Goal: Task Accomplishment & Management: Use online tool/utility

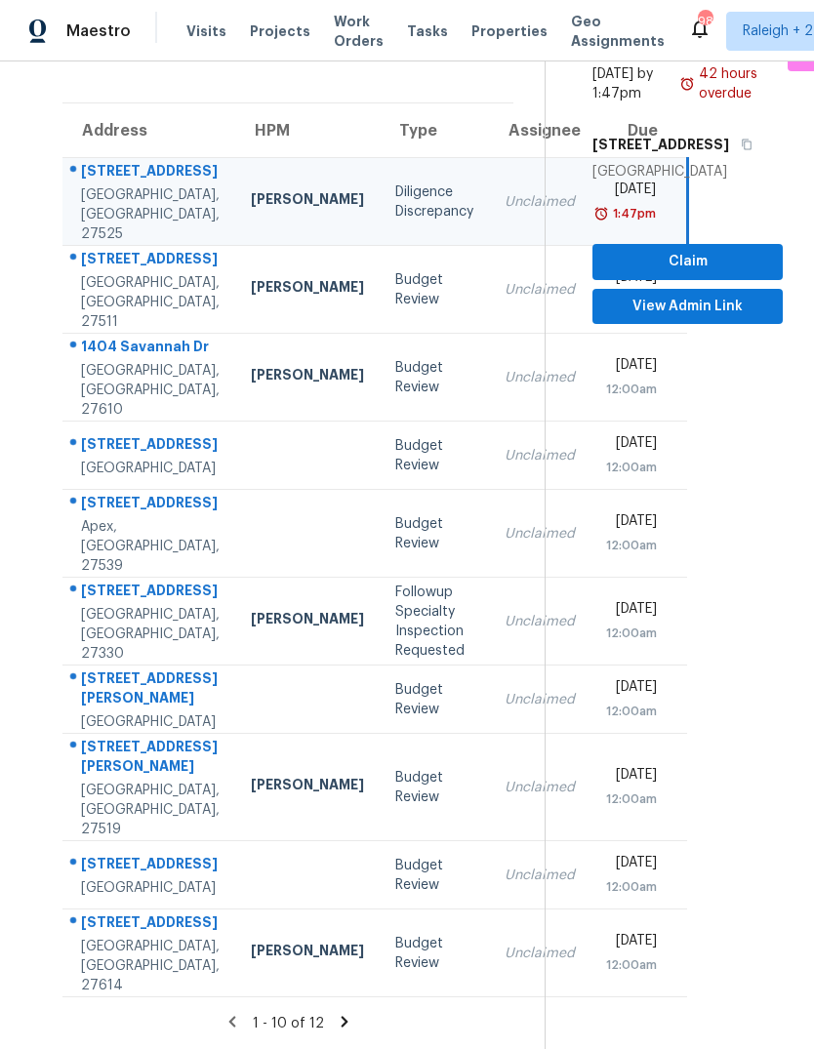
scroll to position [328, 0]
click at [350, 1021] on icon at bounding box center [345, 1022] width 18 height 18
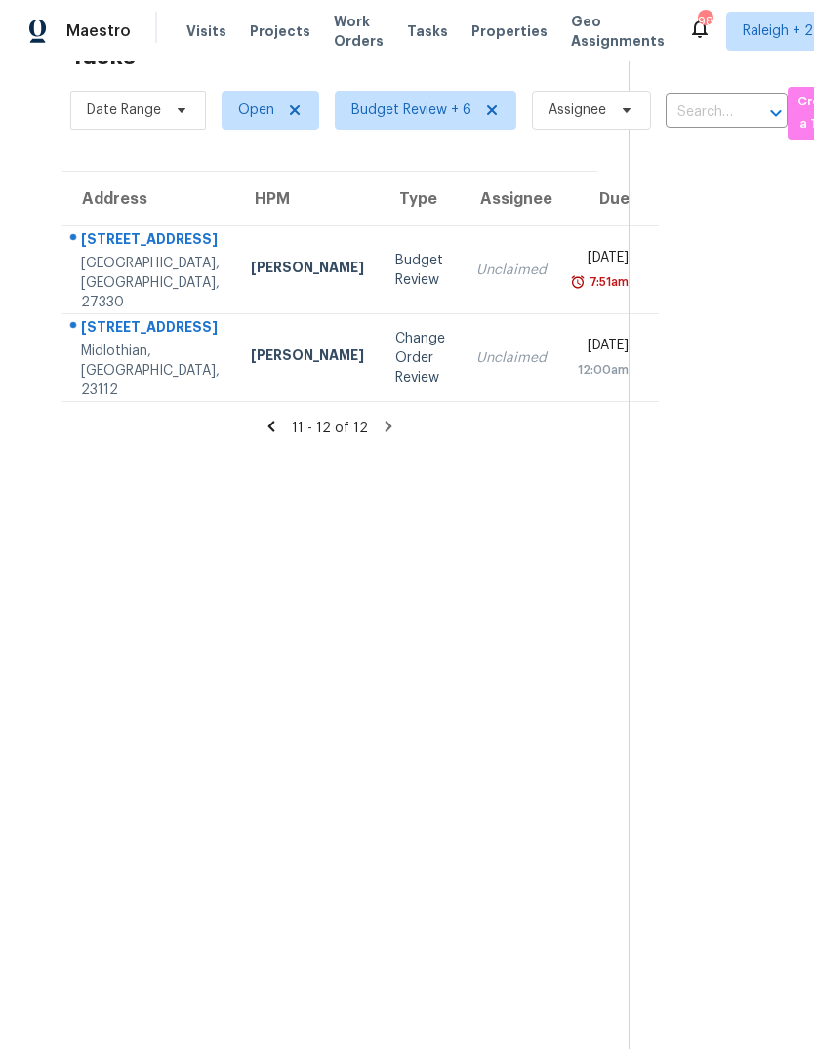
click at [461, 320] on td "Unclaimed" at bounding box center [512, 358] width 102 height 88
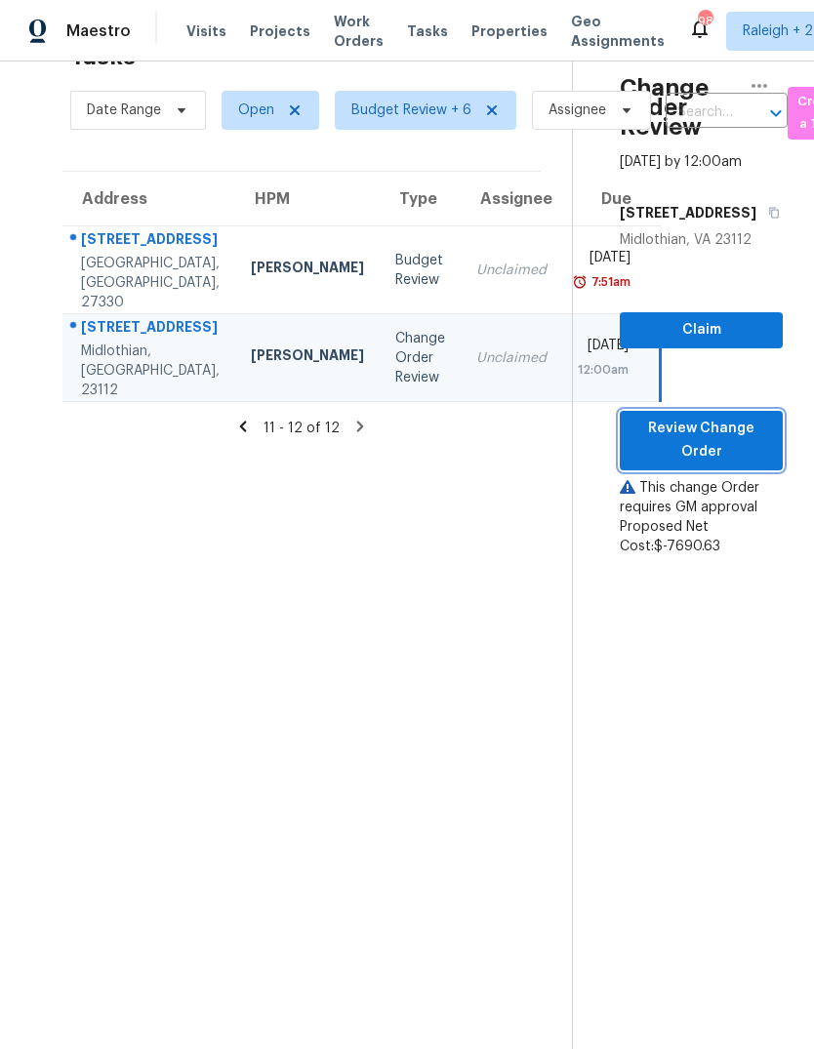
click at [737, 417] on span "Review Change Order" at bounding box center [701, 441] width 132 height 48
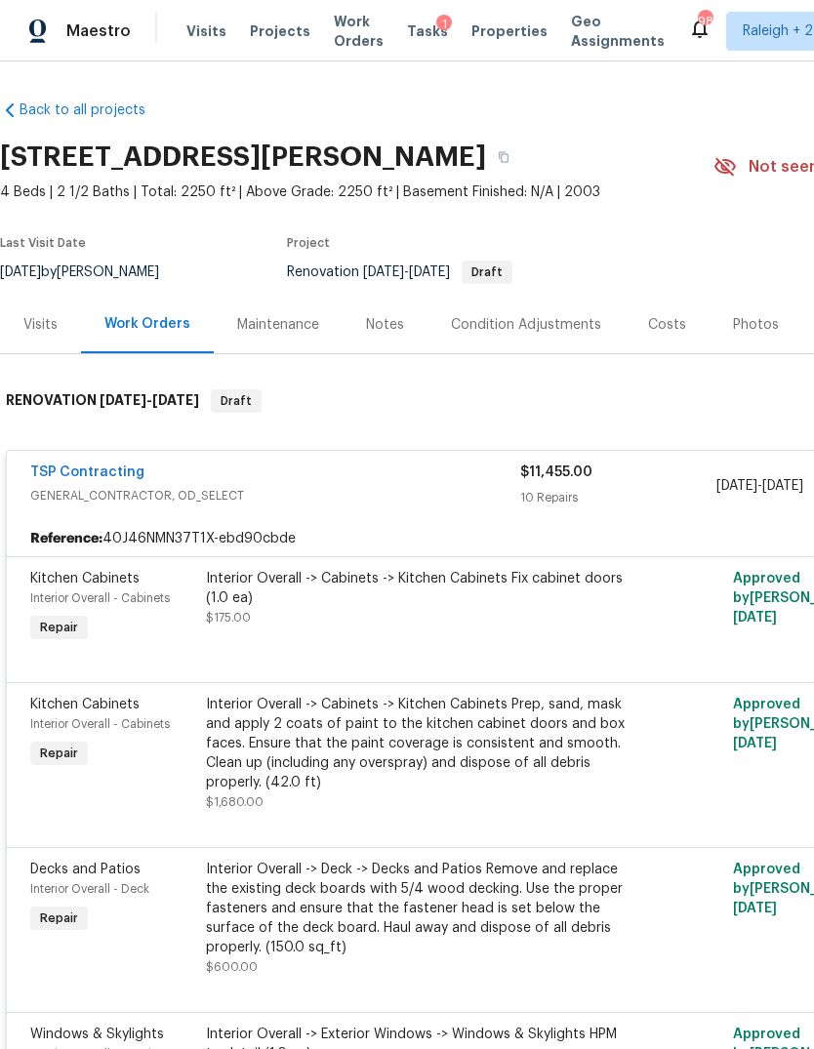
click at [648, 326] on div "Costs" at bounding box center [667, 325] width 38 height 20
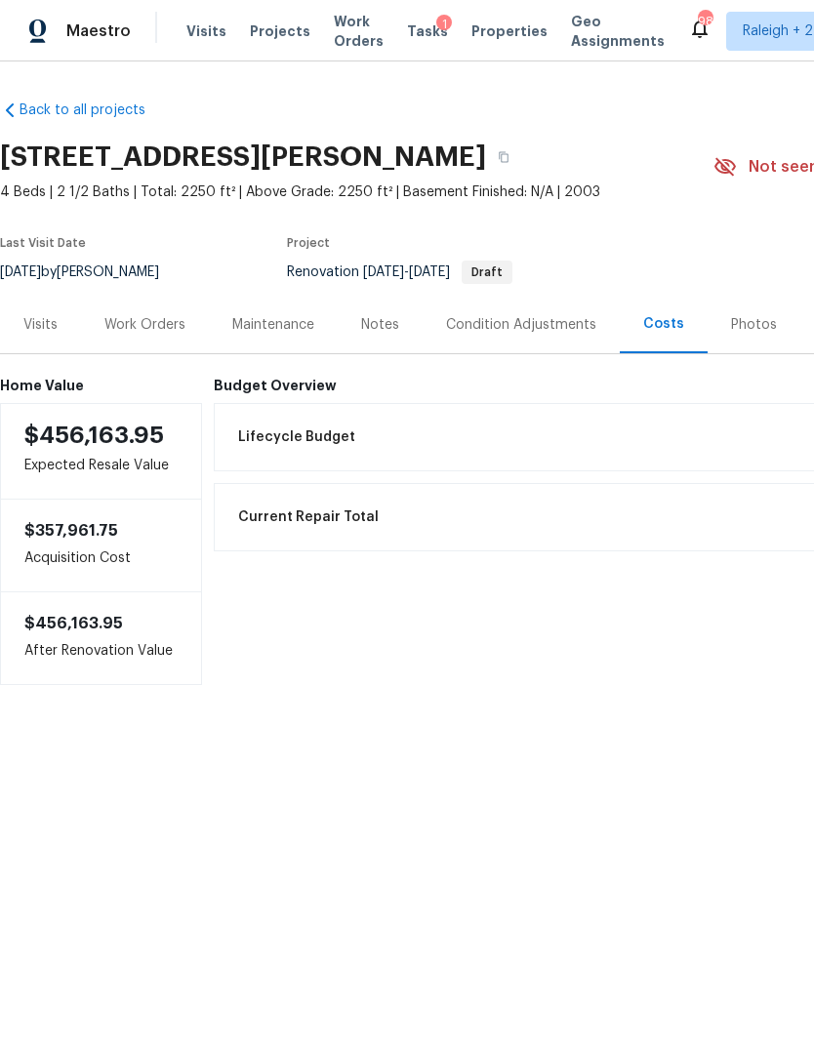
click at [155, 315] on div "Work Orders" at bounding box center [144, 325] width 81 height 20
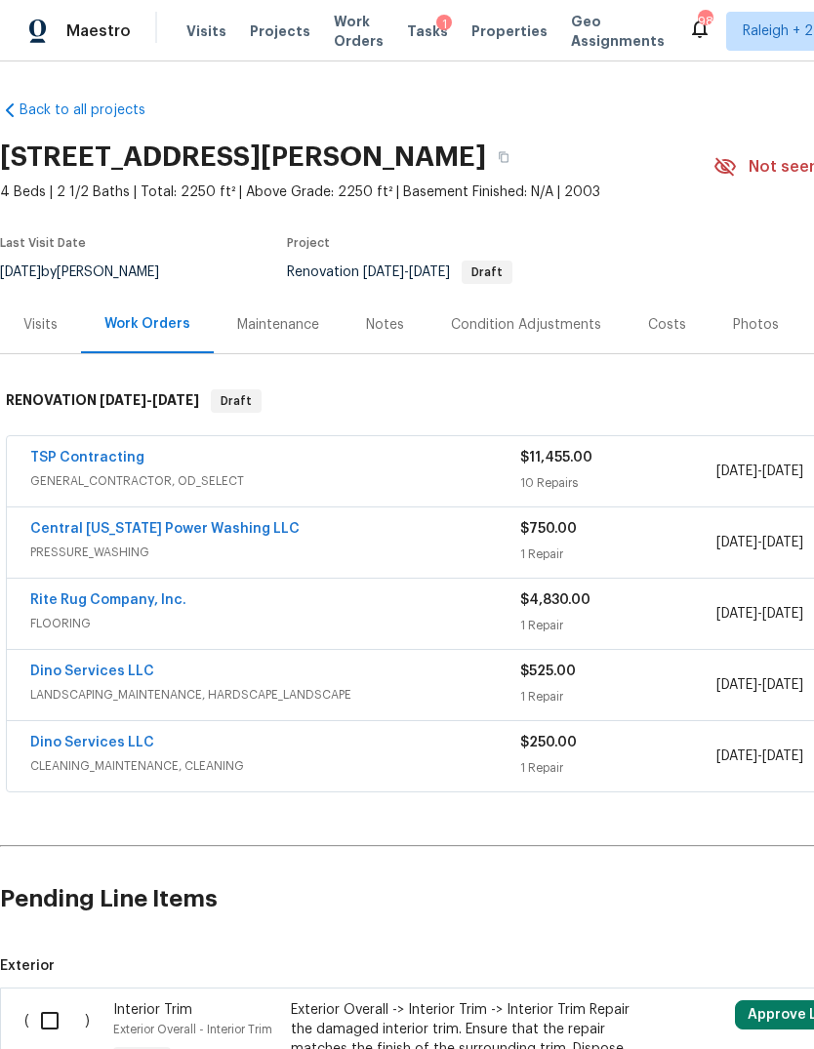
click at [383, 347] on div "Notes" at bounding box center [385, 325] width 85 height 58
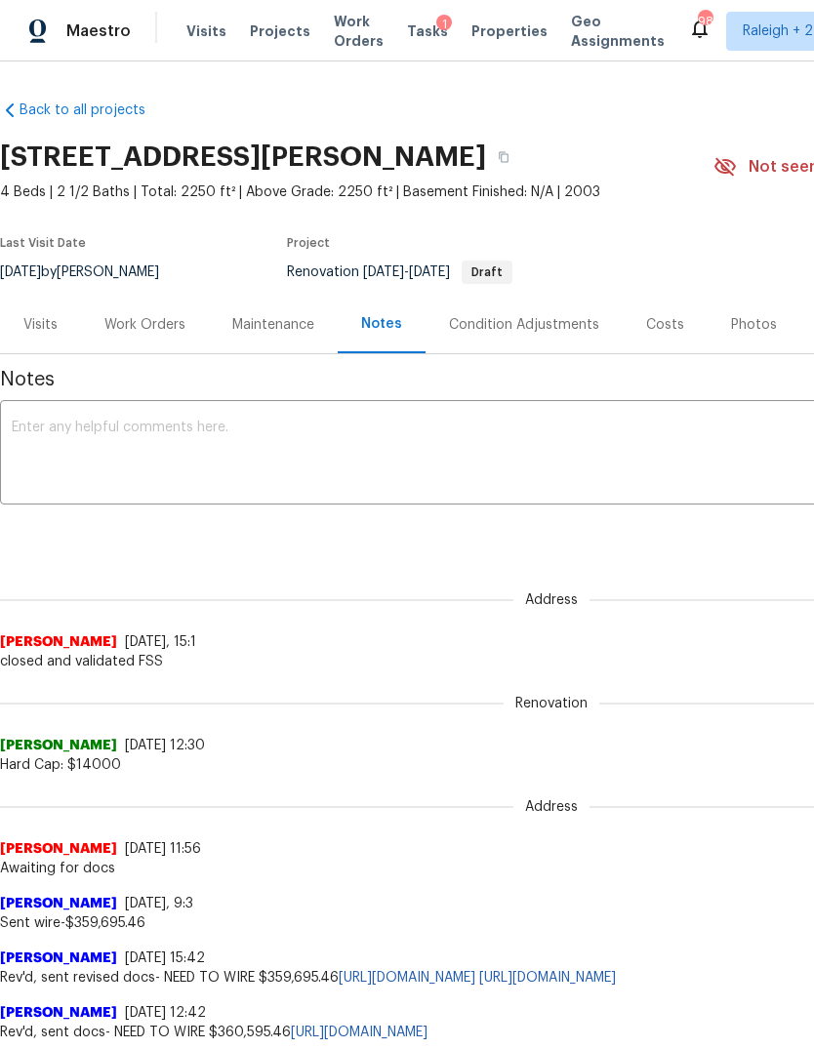
click at [165, 334] on div "Work Orders" at bounding box center [144, 325] width 81 height 20
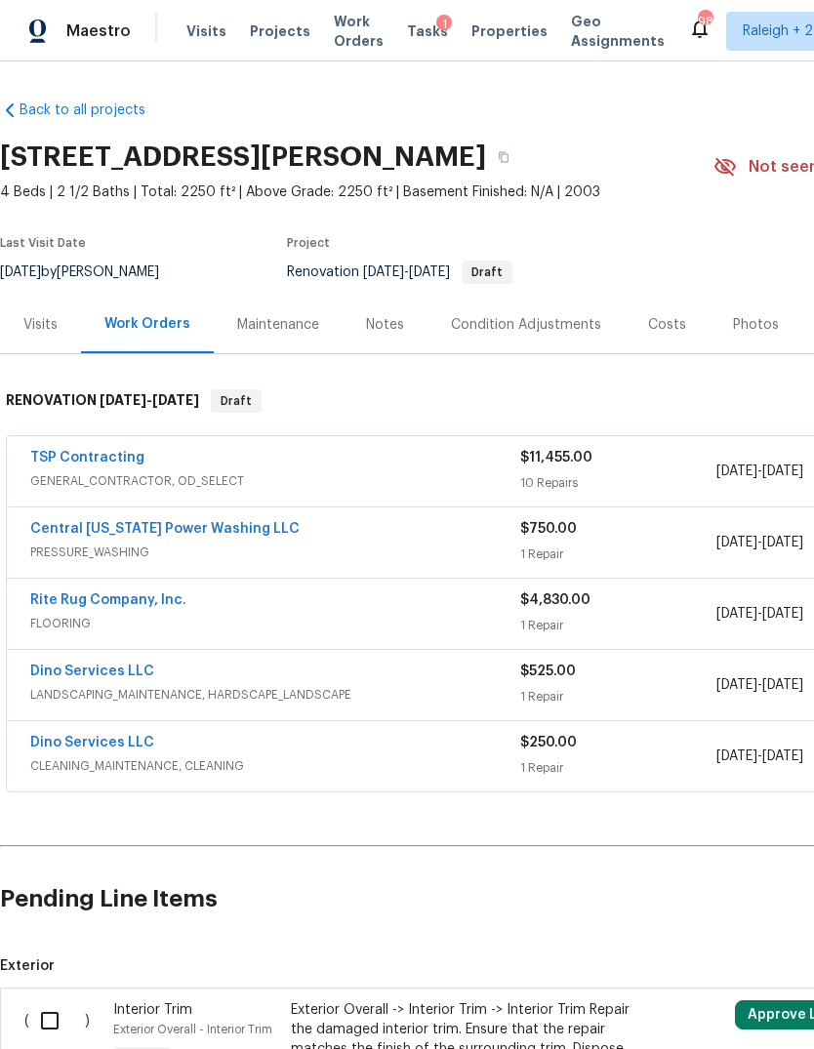
click at [392, 343] on div "Notes" at bounding box center [385, 325] width 85 height 58
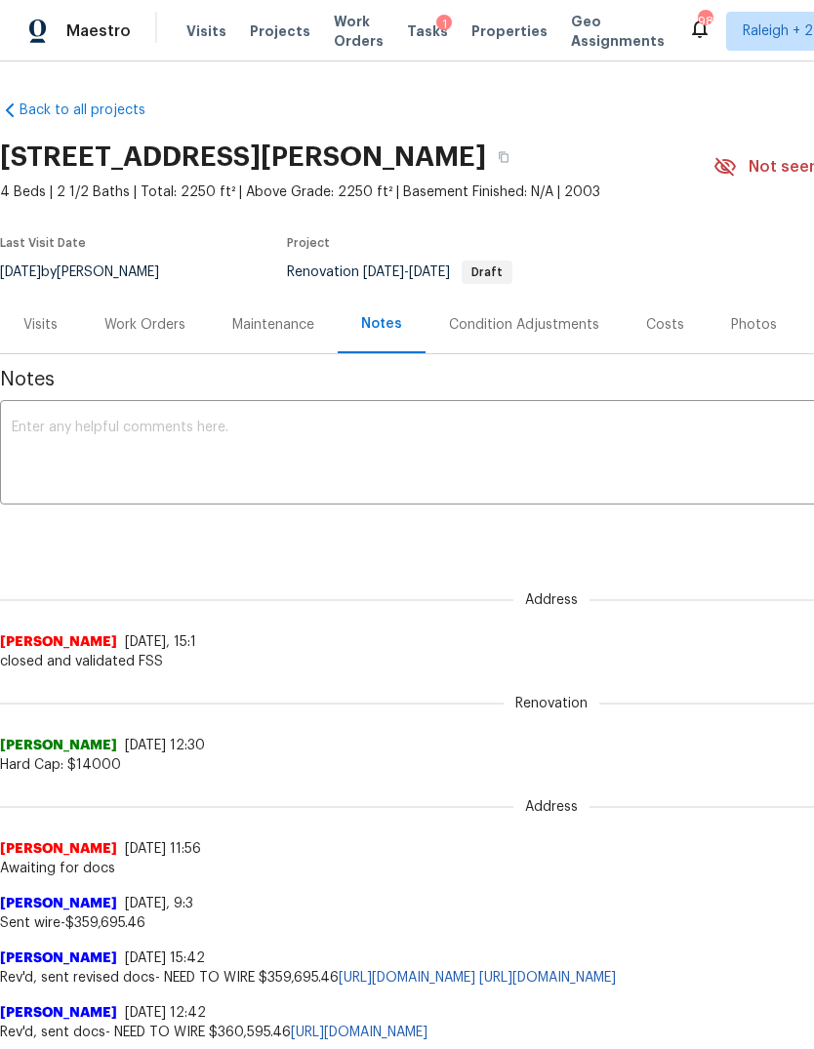
click at [170, 319] on div "Work Orders" at bounding box center [144, 325] width 81 height 20
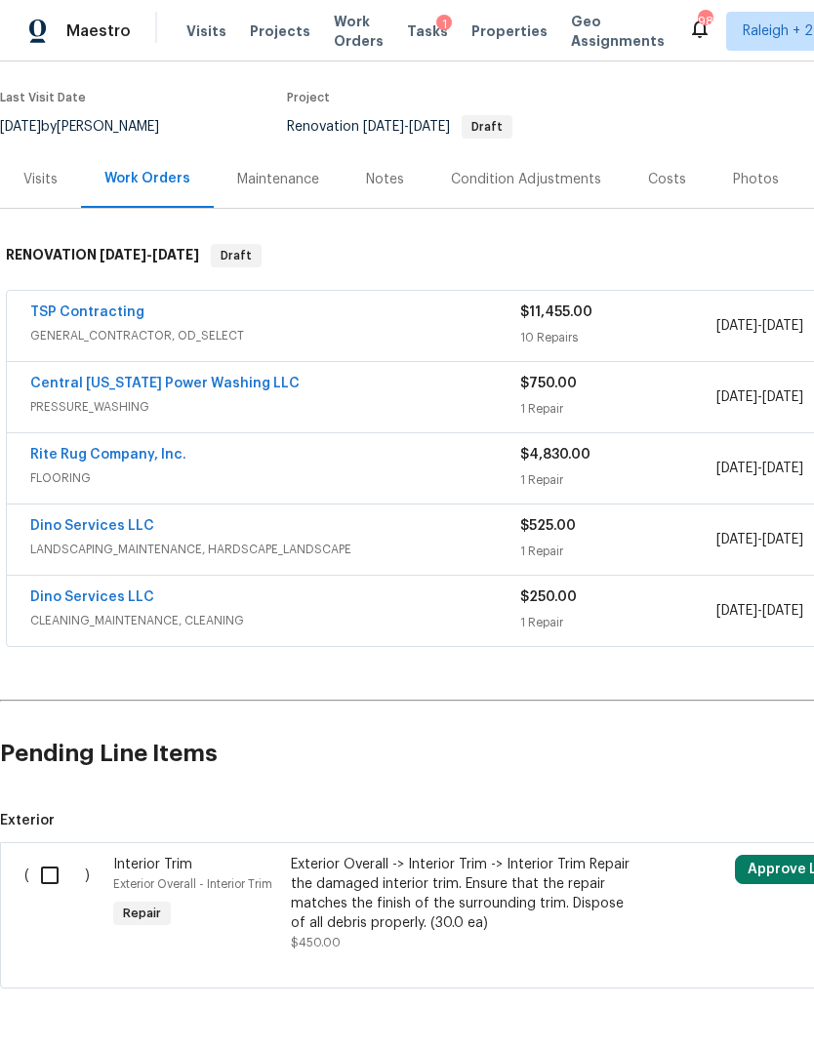
scroll to position [144, 0]
click at [780, 870] on button "Approve Line Item" at bounding box center [809, 870] width 149 height 29
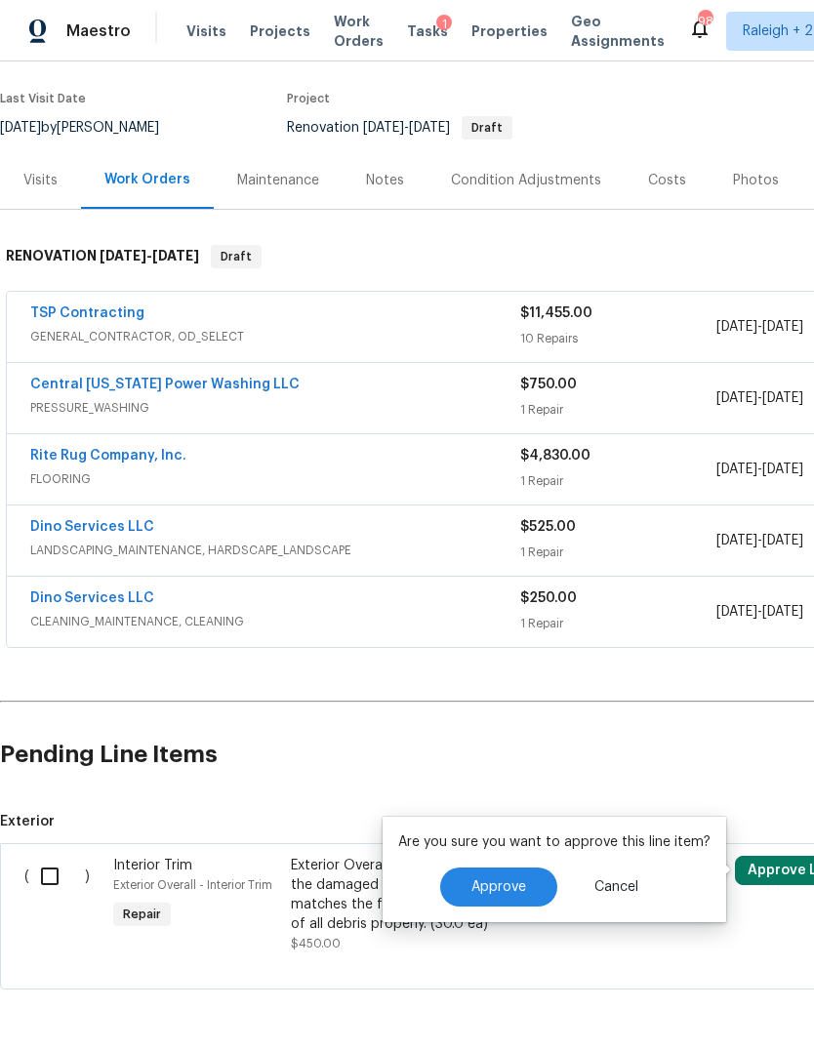
click at [509, 892] on span "Approve" at bounding box center [498, 888] width 55 height 15
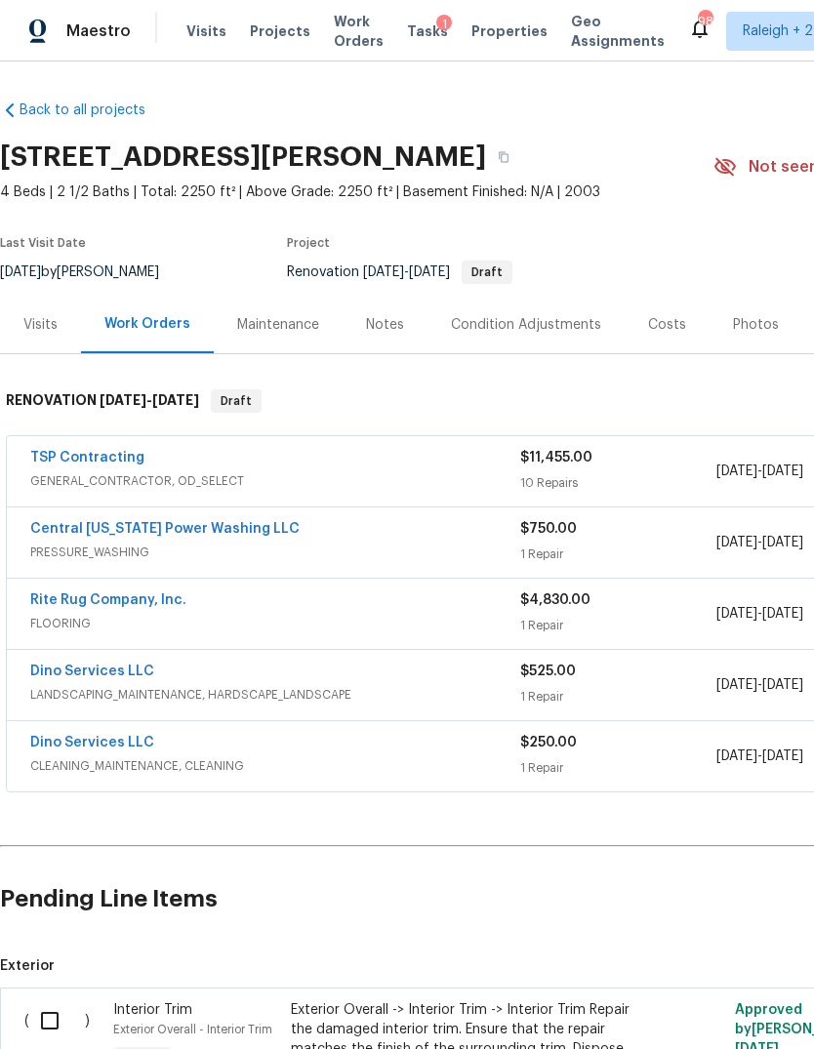
scroll to position [0, 0]
click at [205, 608] on div "Rite Rug Company, Inc." at bounding box center [275, 602] width 490 height 23
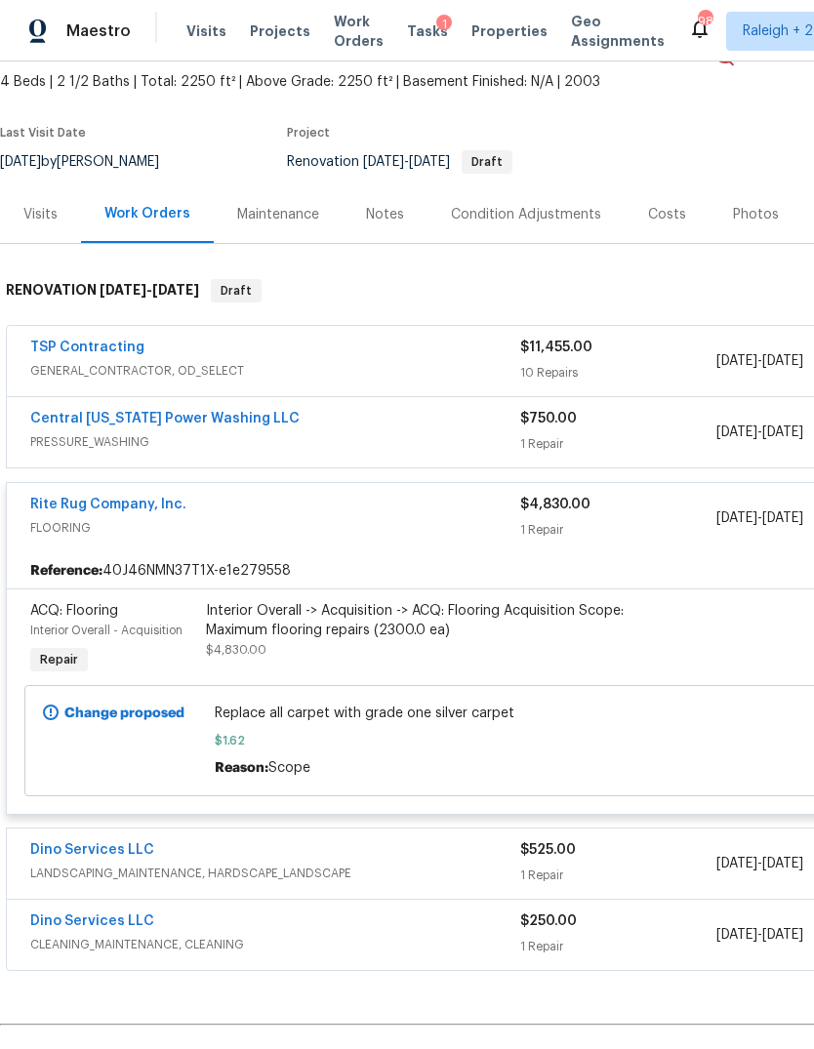
scroll to position [110, 0]
click at [448, 621] on div "Interior Overall -> Acquisition -> ACQ: Flooring Acquisition Scope: Maximum flo…" at bounding box center [420, 620] width 428 height 39
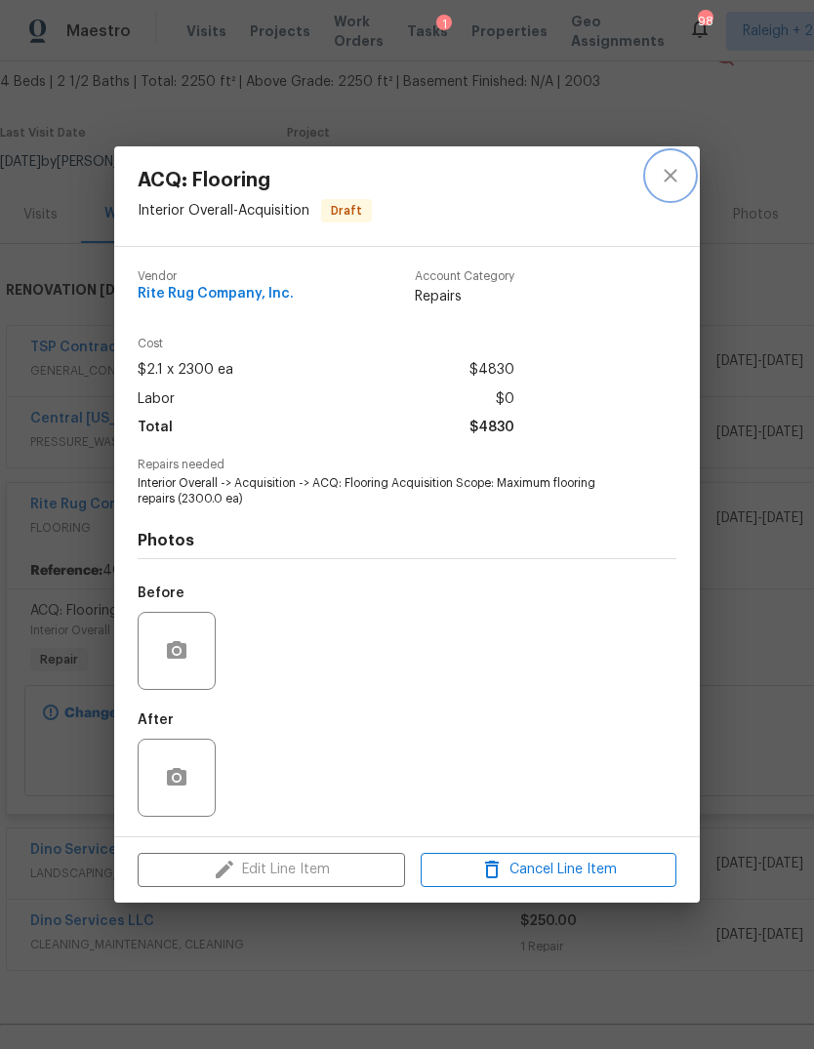
click at [658, 182] on button "close" at bounding box center [670, 175] width 47 height 47
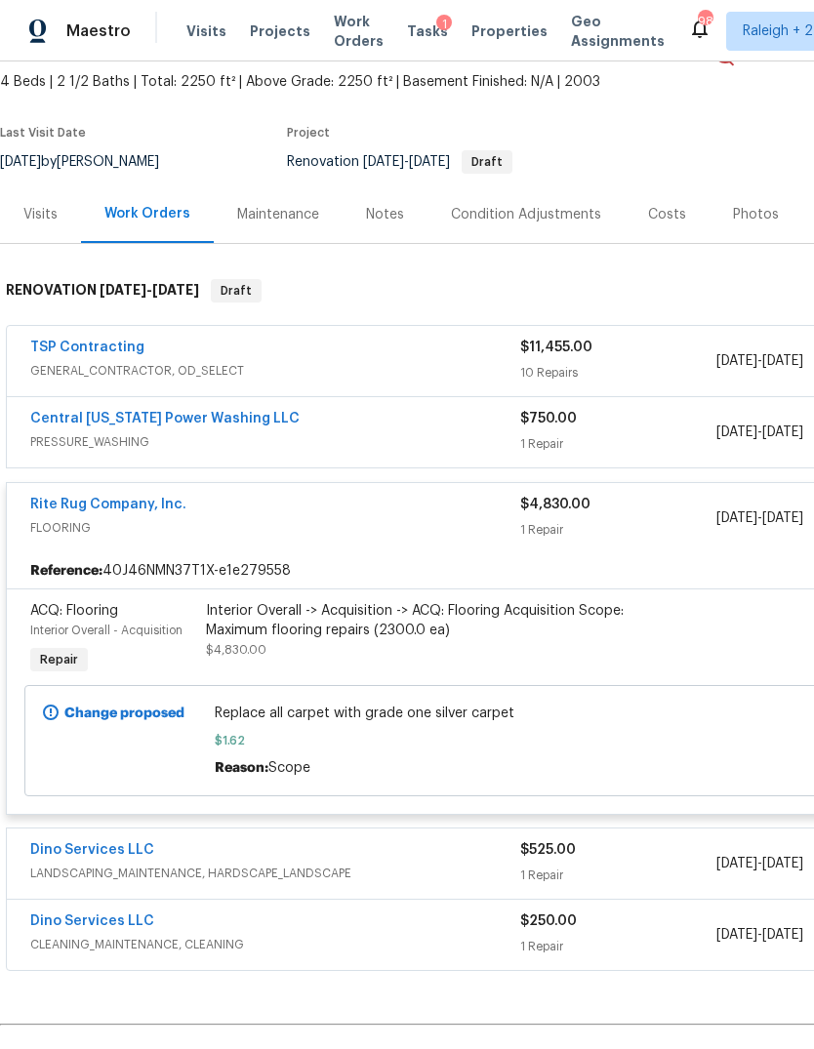
click at [257, 500] on div "Rite Rug Company, Inc." at bounding box center [275, 506] width 490 height 23
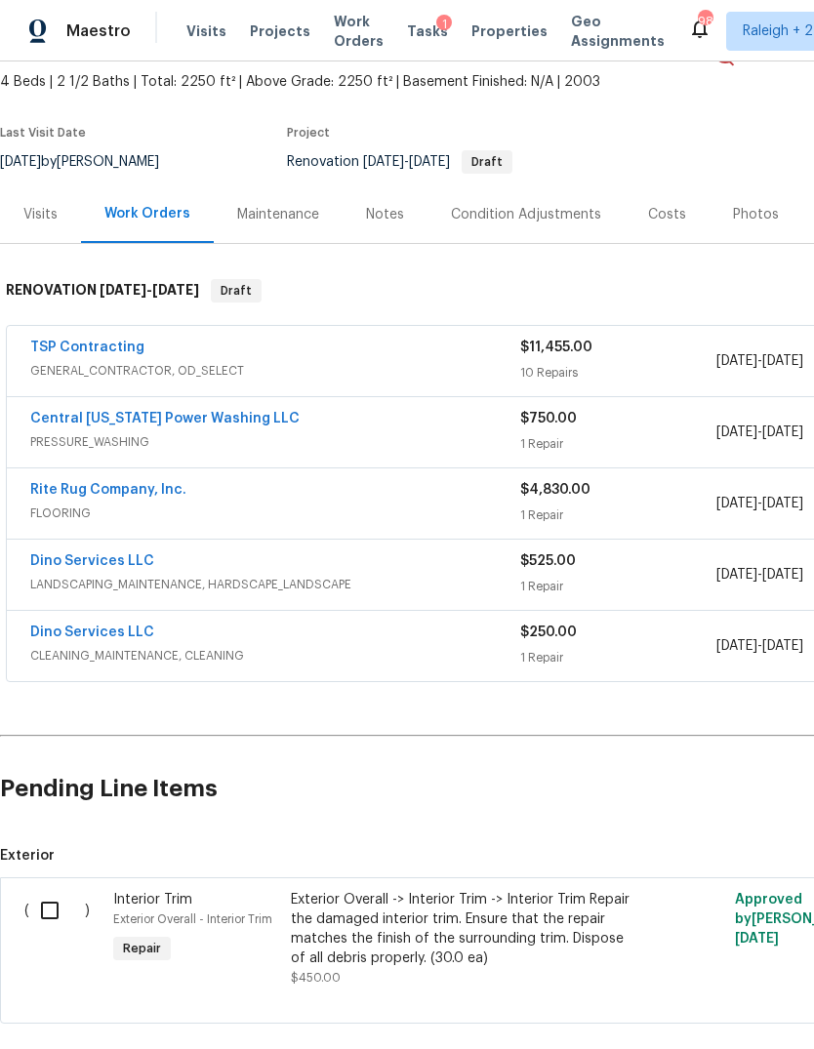
click at [423, 35] on span "Tasks" at bounding box center [427, 31] width 41 height 14
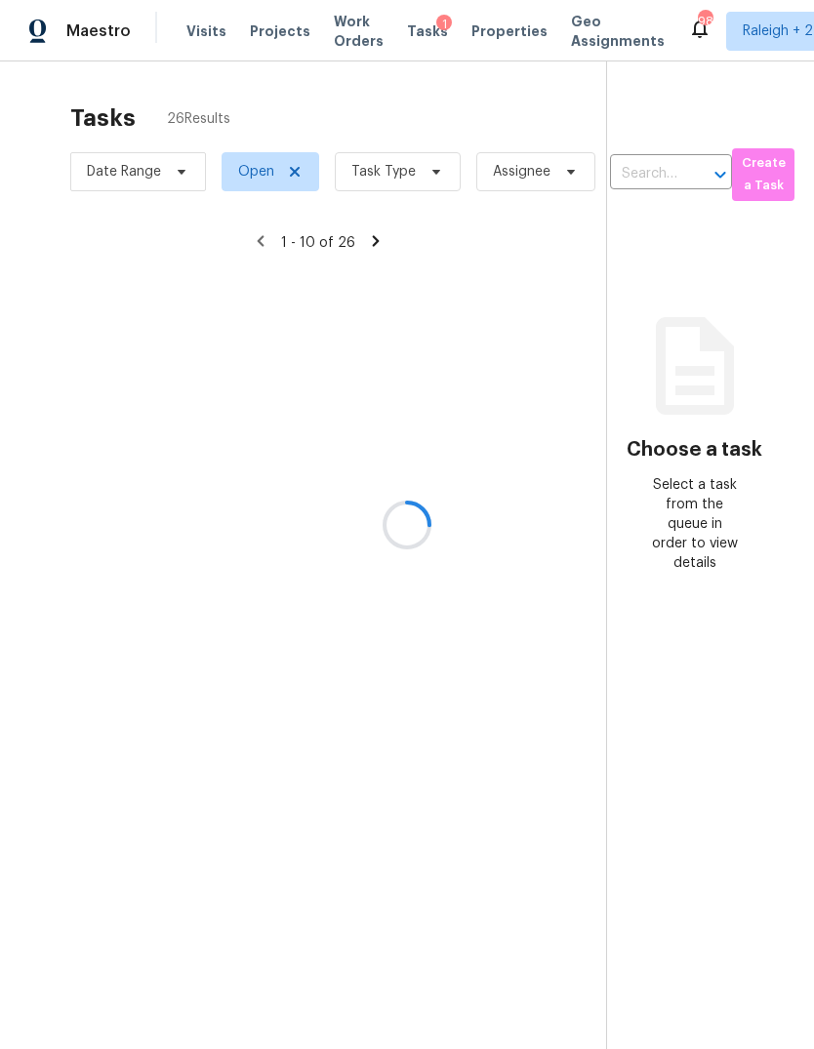
click at [428, 169] on div at bounding box center [407, 524] width 814 height 1049
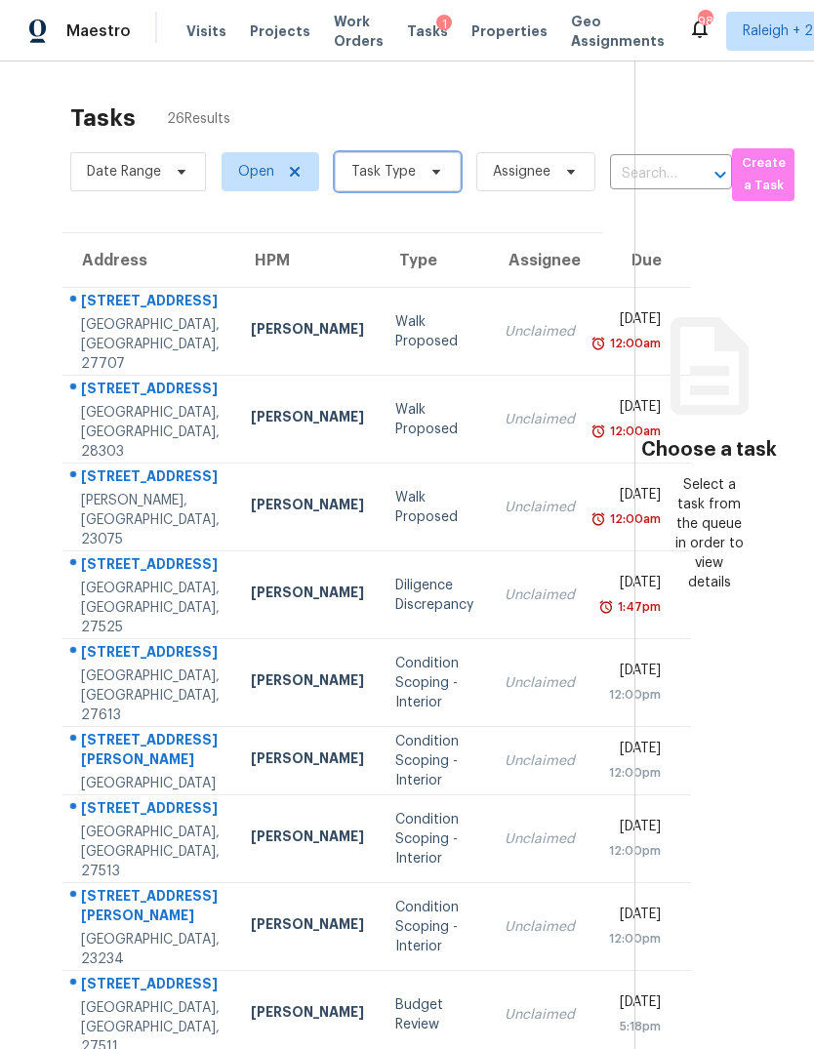
click at [441, 181] on span "Task Type" at bounding box center [398, 171] width 126 height 39
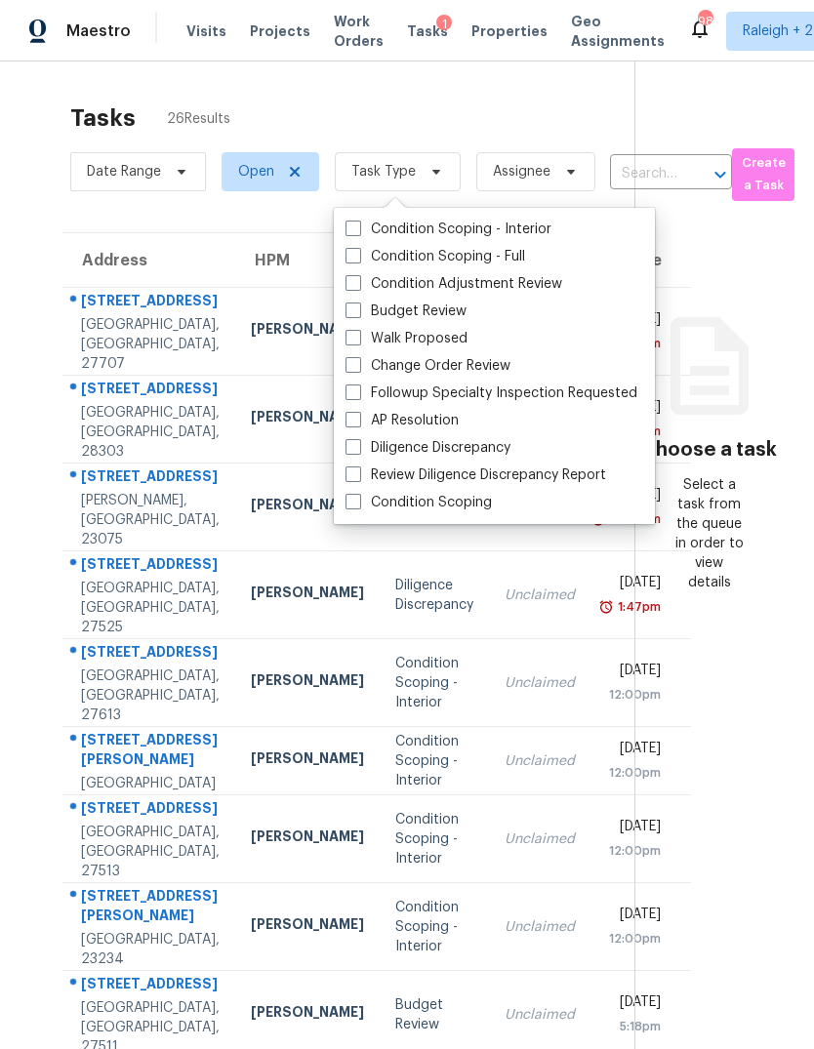
click at [346, 275] on span at bounding box center [354, 283] width 16 height 16
click at [346, 275] on input "Condition Adjustment Review" at bounding box center [352, 280] width 13 height 13
checkbox input "true"
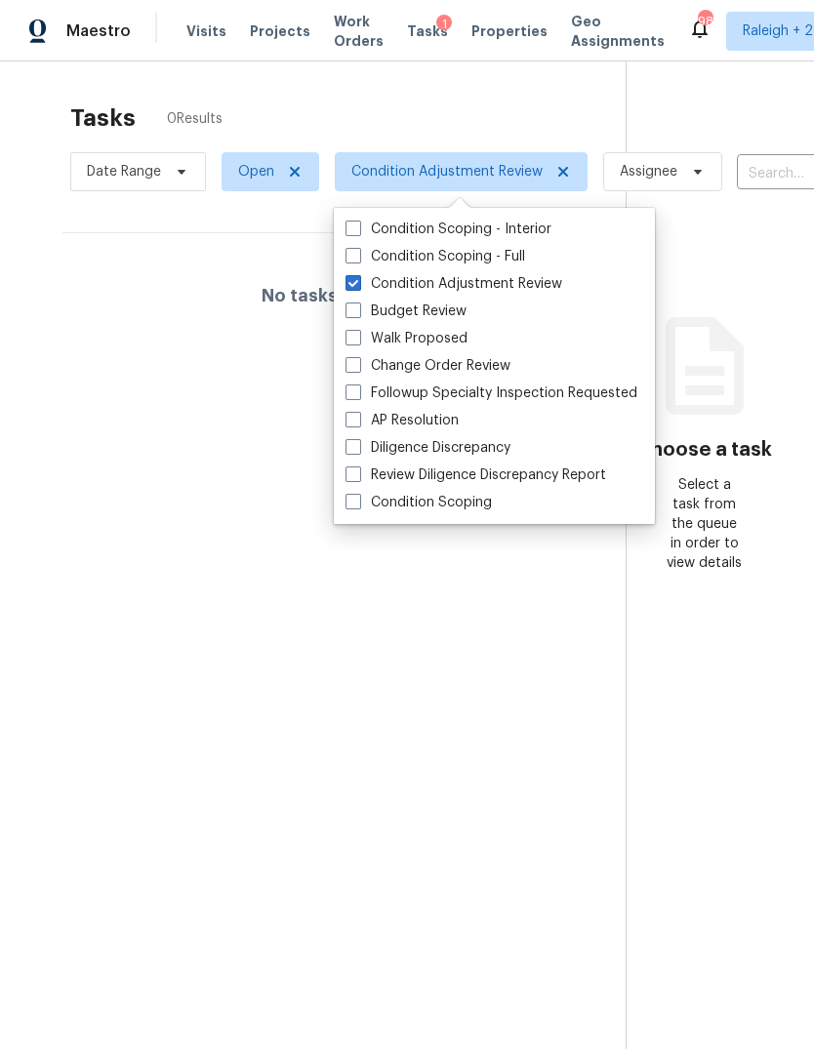
click at [344, 318] on div "Budget Review" at bounding box center [494, 311] width 309 height 27
click at [351, 306] on span at bounding box center [354, 311] width 16 height 16
click at [351, 306] on input "Budget Review" at bounding box center [352, 308] width 13 height 13
checkbox input "true"
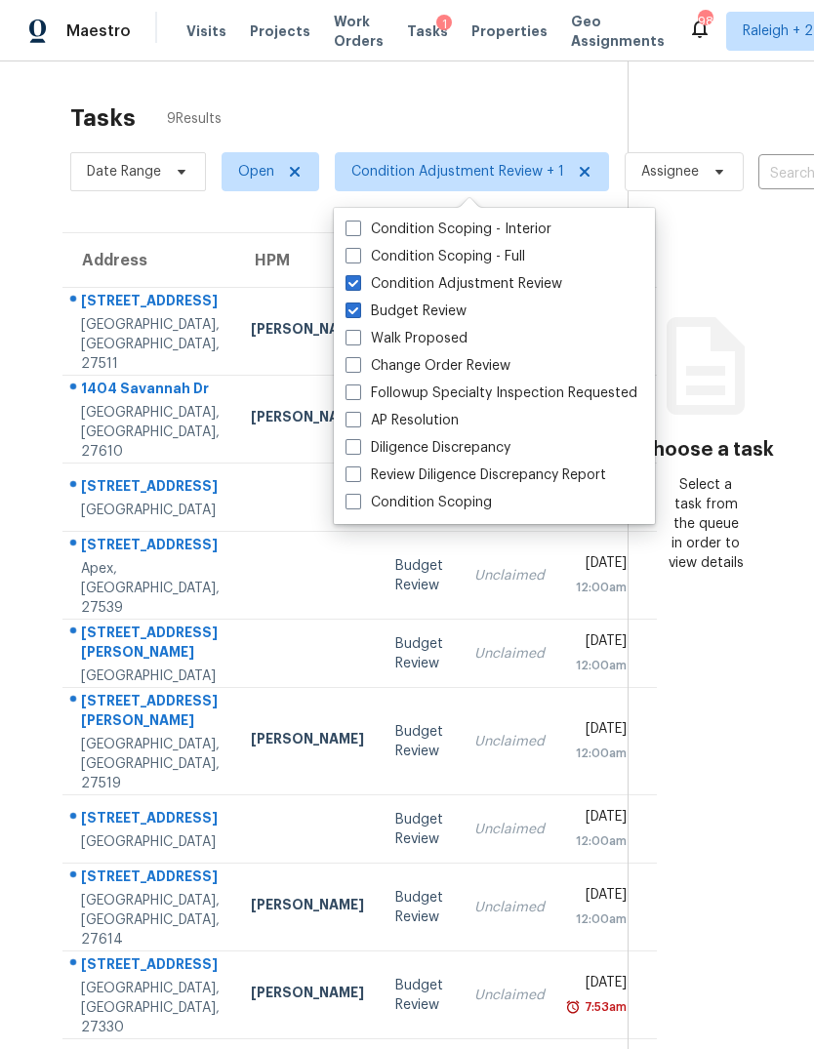
click at [349, 372] on span at bounding box center [354, 365] width 16 height 16
click at [349, 369] on input "Change Order Review" at bounding box center [352, 362] width 13 height 13
checkbox input "true"
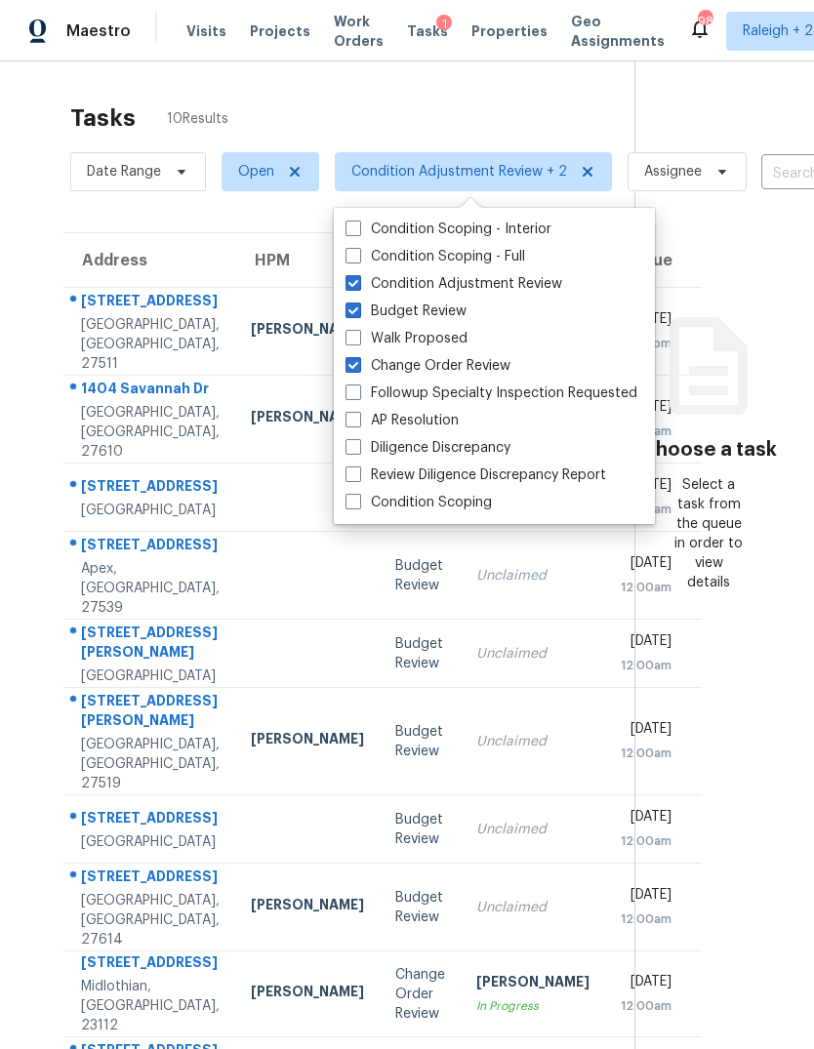
click at [347, 390] on span at bounding box center [354, 393] width 16 height 16
click at [347, 390] on input "Followup Specialty Inspection Requested" at bounding box center [352, 390] width 13 height 13
checkbox input "true"
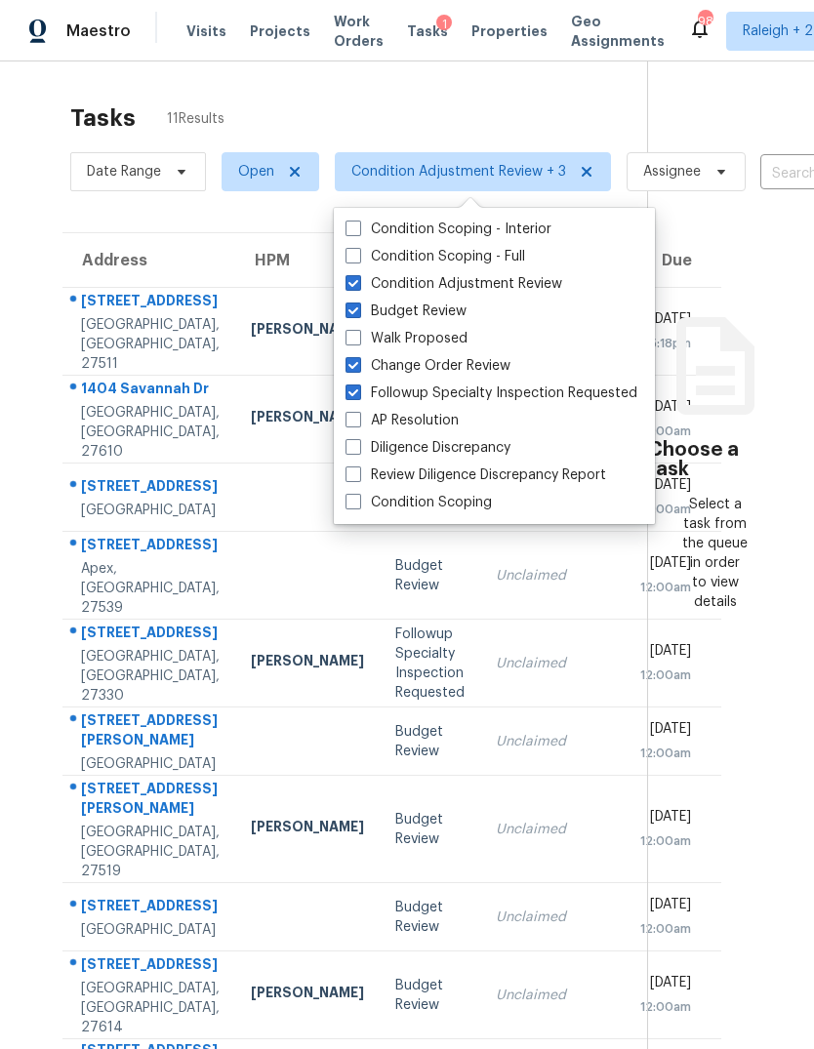
click at [353, 450] on span at bounding box center [354, 447] width 16 height 16
click at [353, 450] on input "Diligence Discrepancy" at bounding box center [352, 444] width 13 height 13
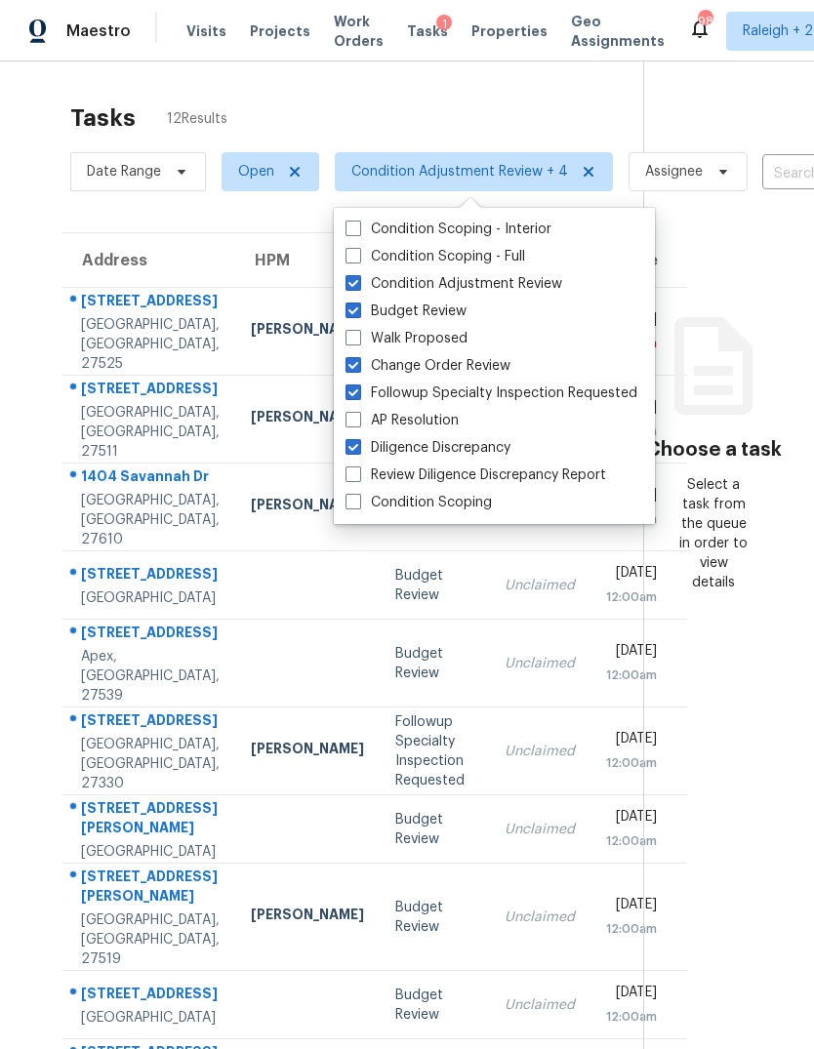
click at [359, 445] on span at bounding box center [354, 447] width 16 height 16
click at [358, 445] on input "Diligence Discrepancy" at bounding box center [352, 444] width 13 height 13
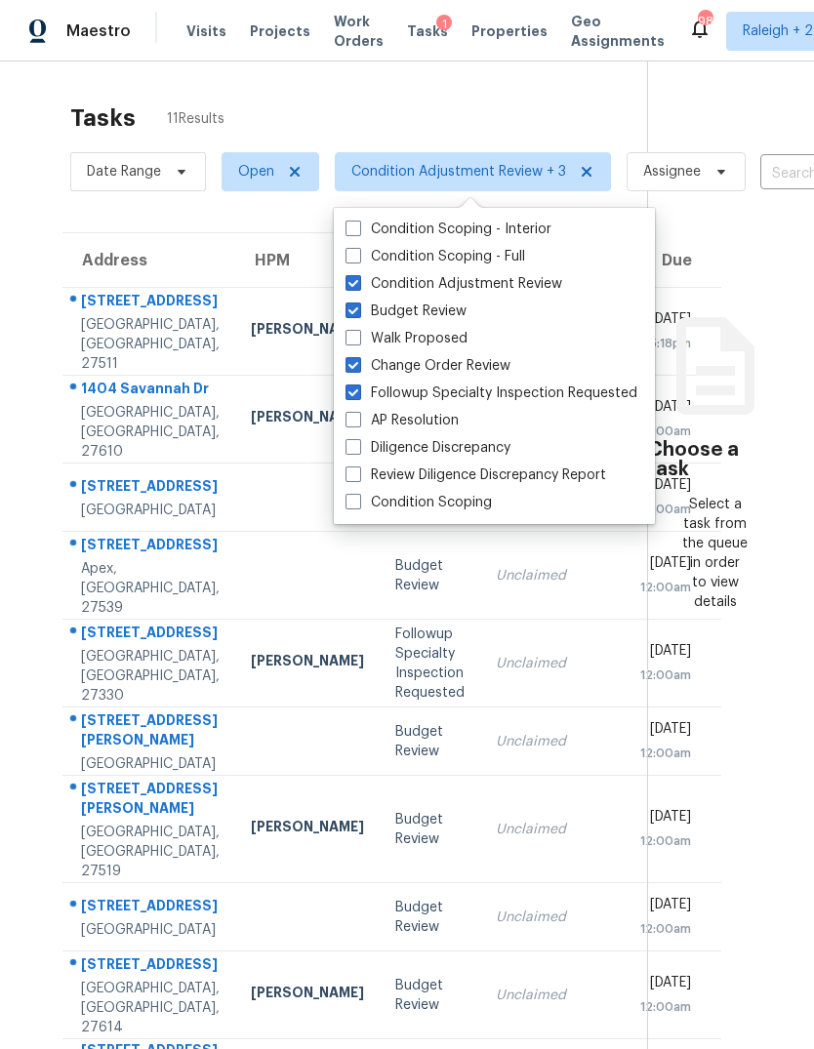
click at [351, 441] on span at bounding box center [354, 447] width 16 height 16
click at [351, 441] on input "Diligence Discrepancy" at bounding box center [352, 444] width 13 height 13
checkbox input "true"
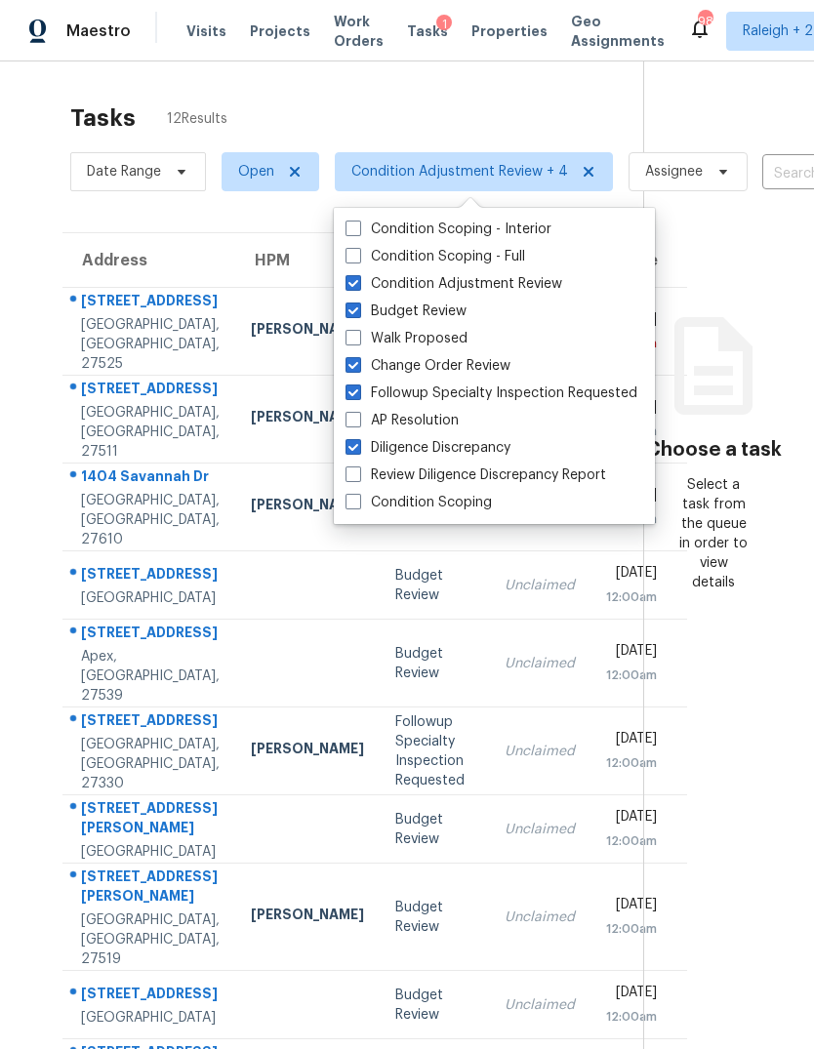
click at [357, 480] on span at bounding box center [354, 475] width 16 height 16
click at [357, 478] on input "Review Diligence Discrepancy Report" at bounding box center [352, 472] width 13 height 13
checkbox input "true"
click at [510, 88] on div "Tasks 12 Results Date Range Open Condition Adjustment Review + 5 Assignee ​ Cre…" at bounding box center [407, 620] width 814 height 1118
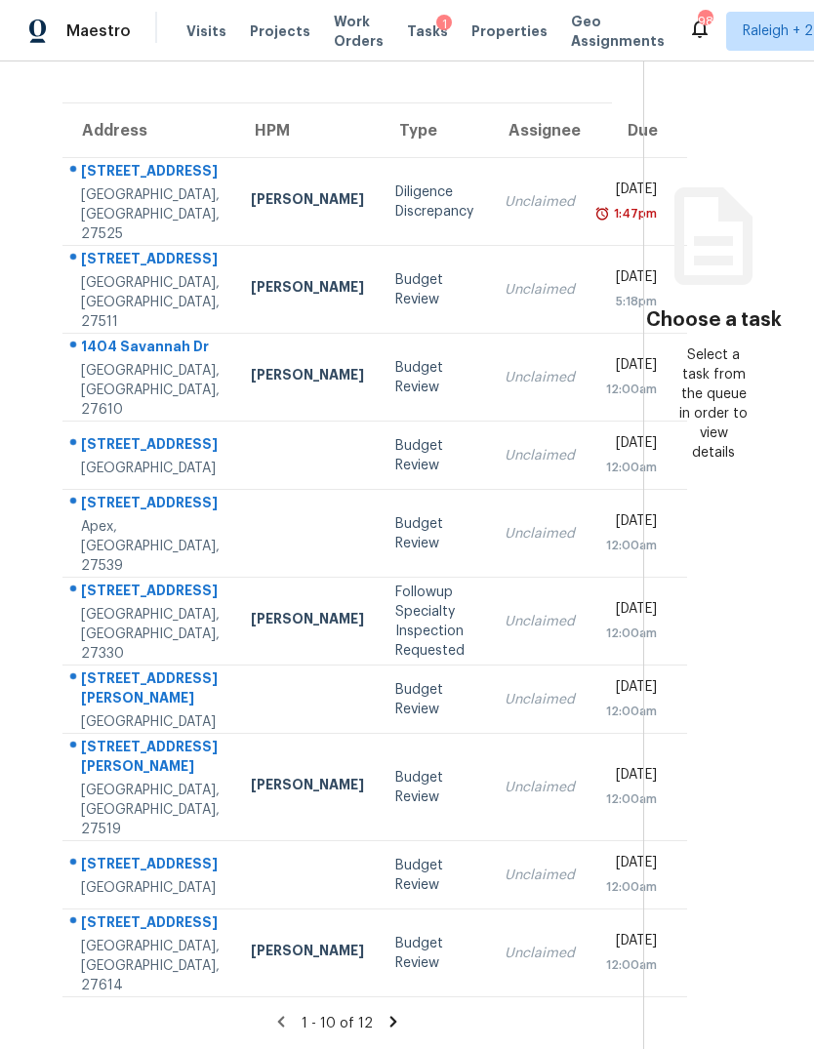
scroll to position [328, 0]
click at [489, 929] on td "Unclaimed" at bounding box center [540, 954] width 102 height 88
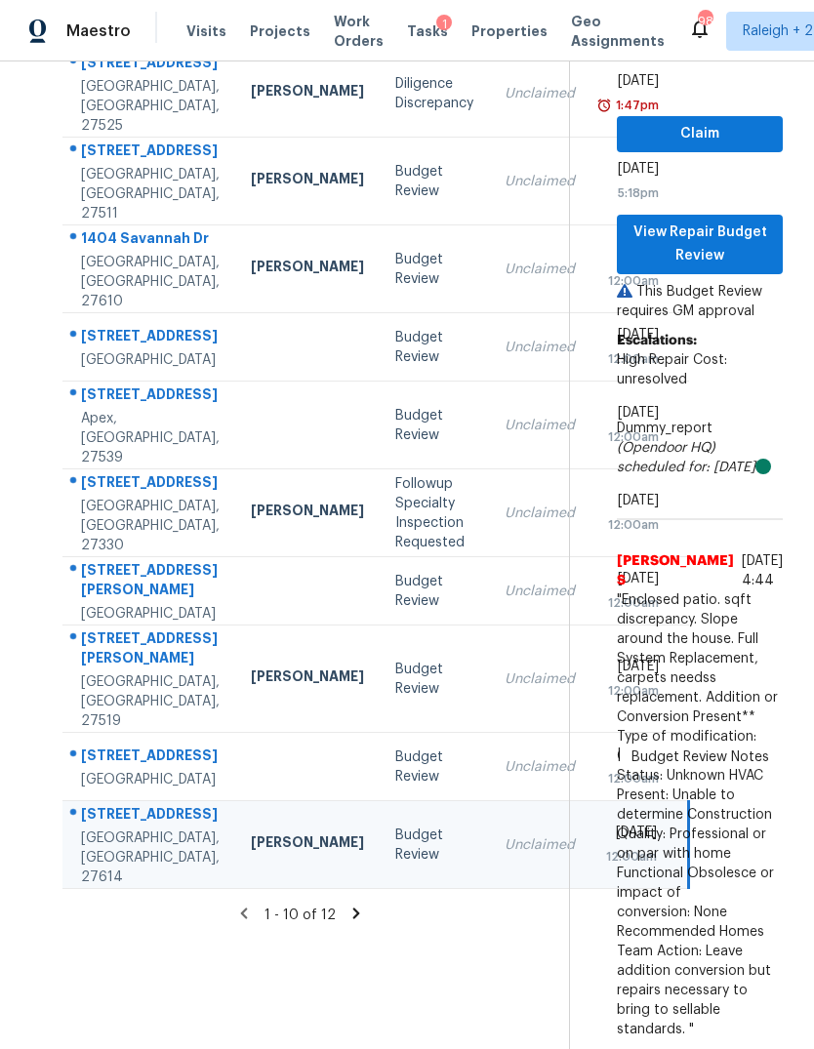
scroll to position [398, 0]
click at [360, 922] on icon at bounding box center [357, 914] width 18 height 18
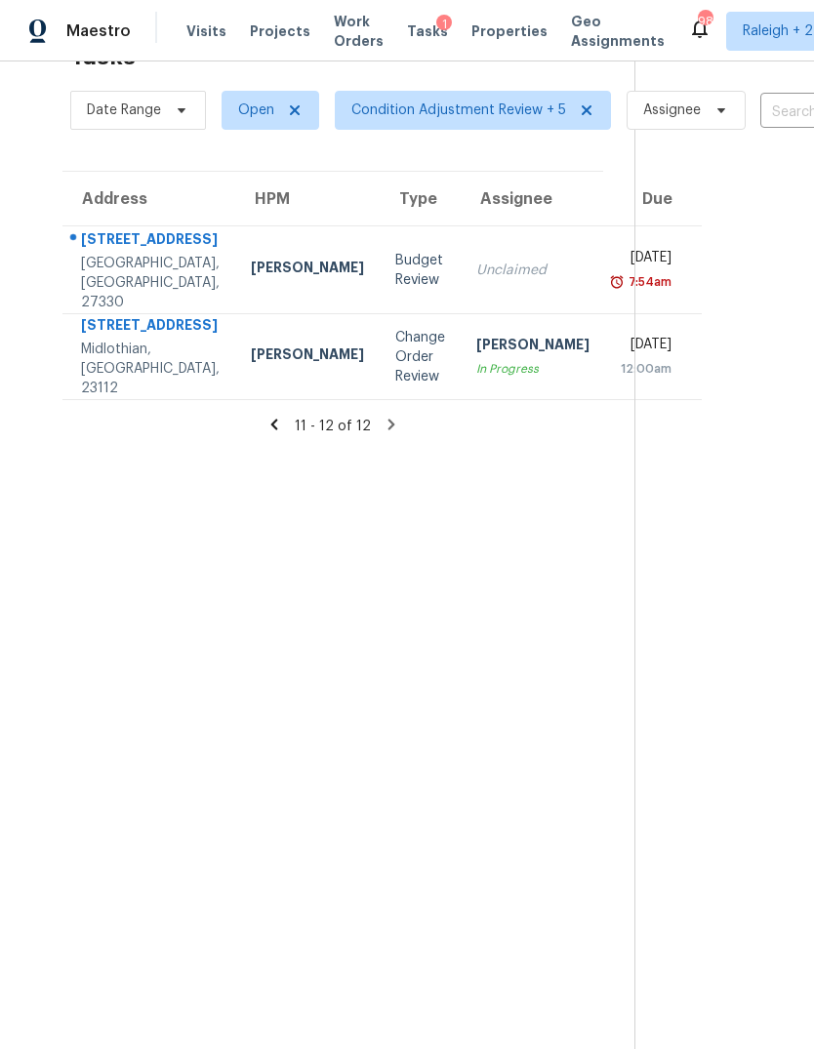
click at [605, 326] on td "Tue, Aug 26th 2025 12:00am" at bounding box center [653, 357] width 97 height 86
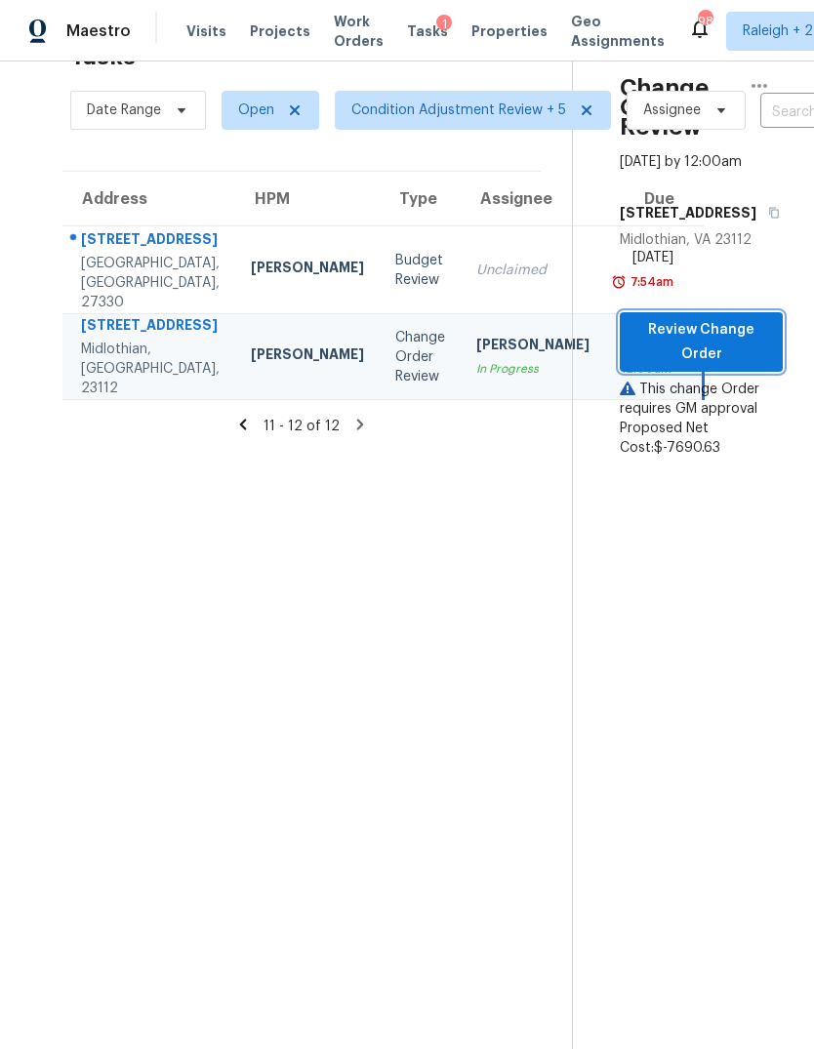
click at [738, 318] on span "Review Change Order" at bounding box center [701, 342] width 132 height 48
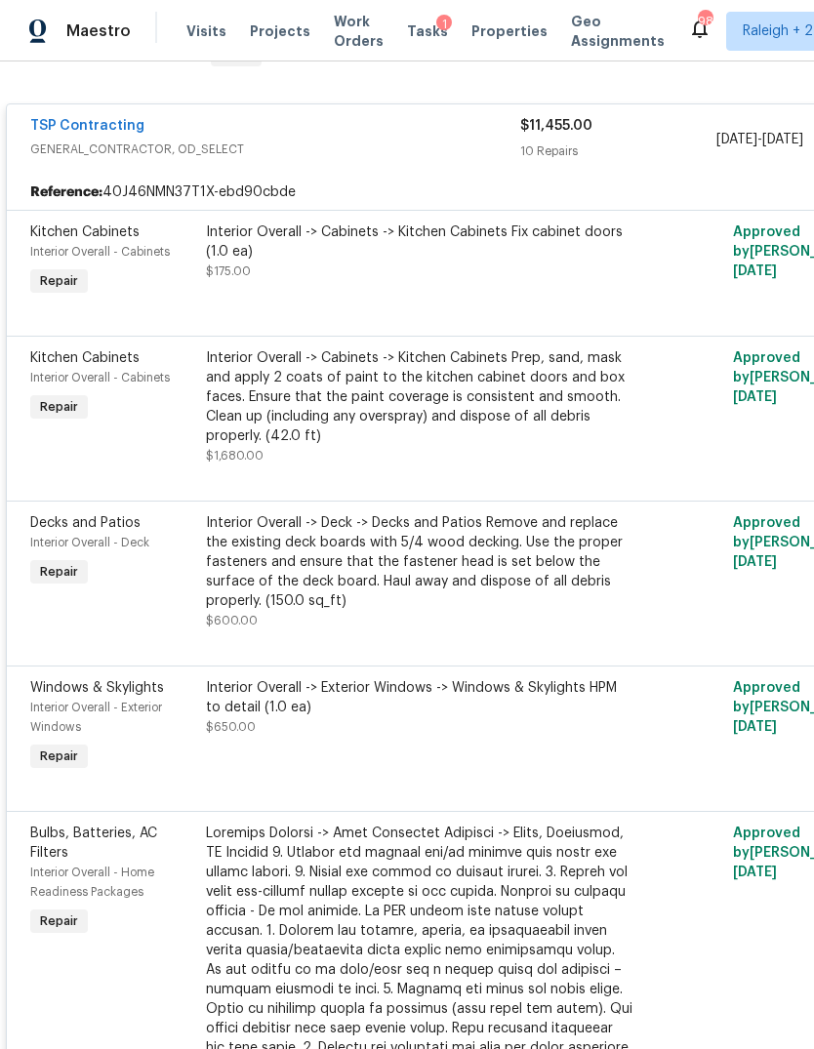
scroll to position [346, 0]
click at [516, 679] on div "Interior Overall -> Exterior Windows -> Windows & Skylights HPM to detail (1.0 …" at bounding box center [420, 698] width 428 height 39
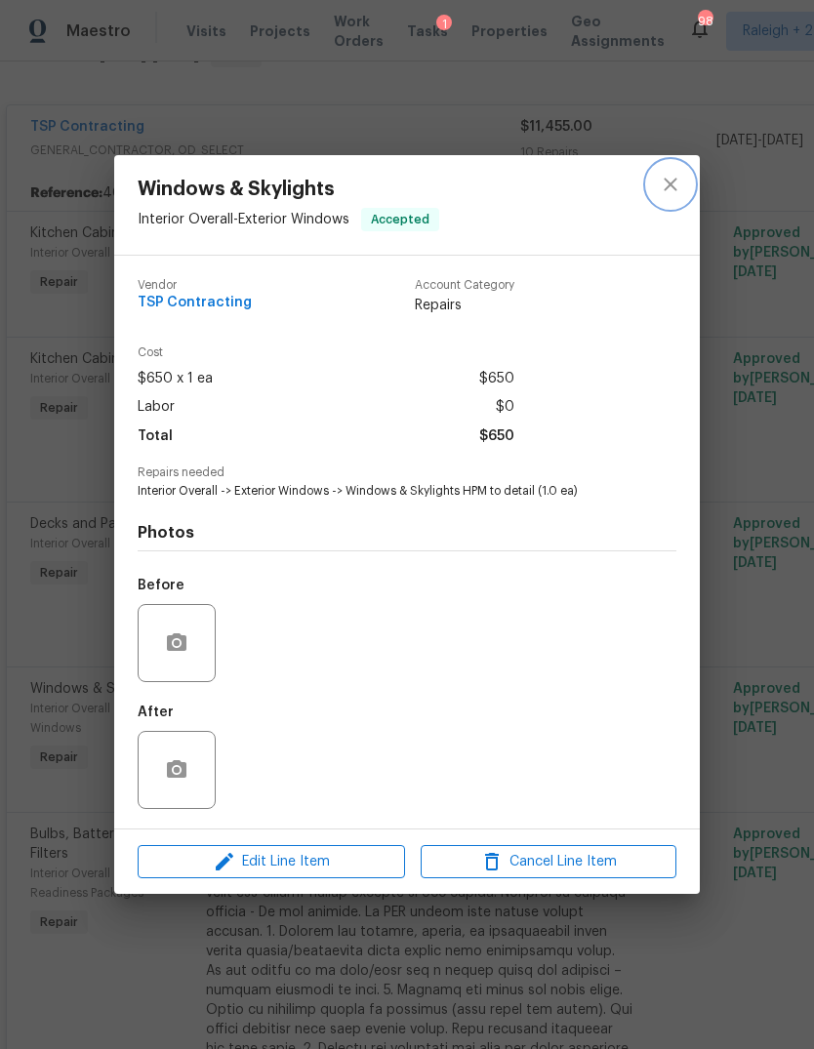
click at [669, 182] on icon "close" at bounding box center [670, 184] width 23 height 23
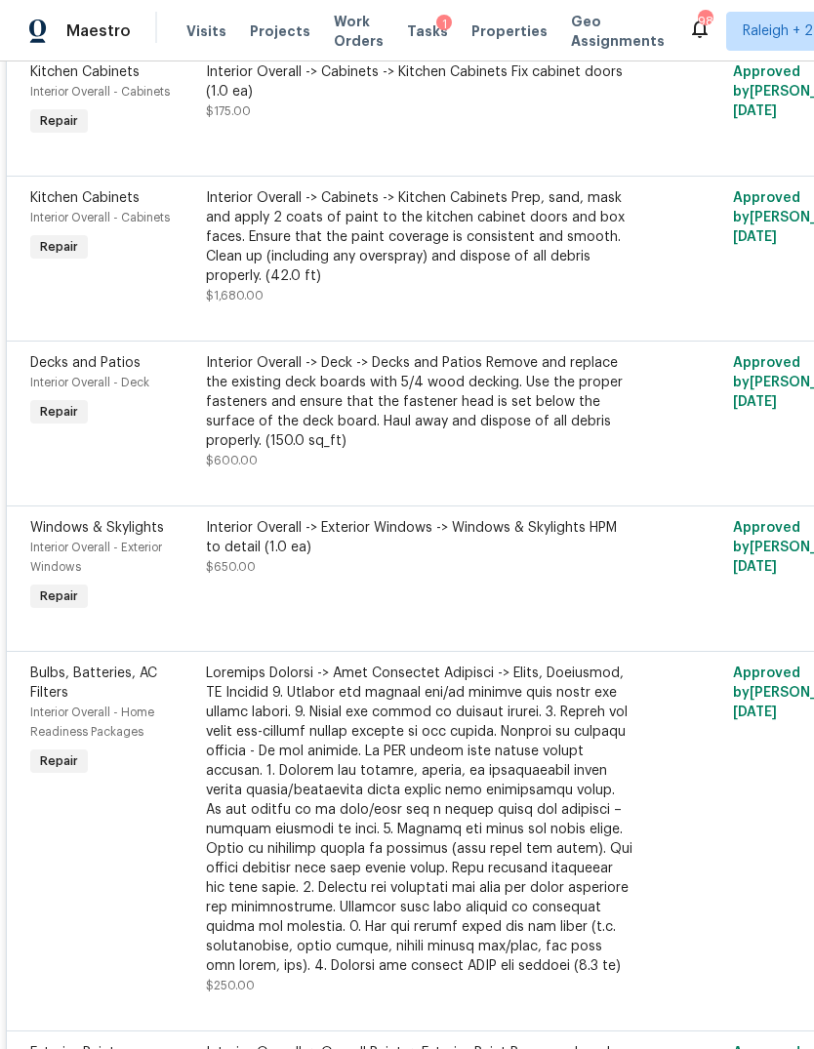
scroll to position [508, 0]
click at [601, 352] on div "Interior Overall -> Deck -> Decks and Patios Remove and replace the existing de…" at bounding box center [420, 401] width 428 height 98
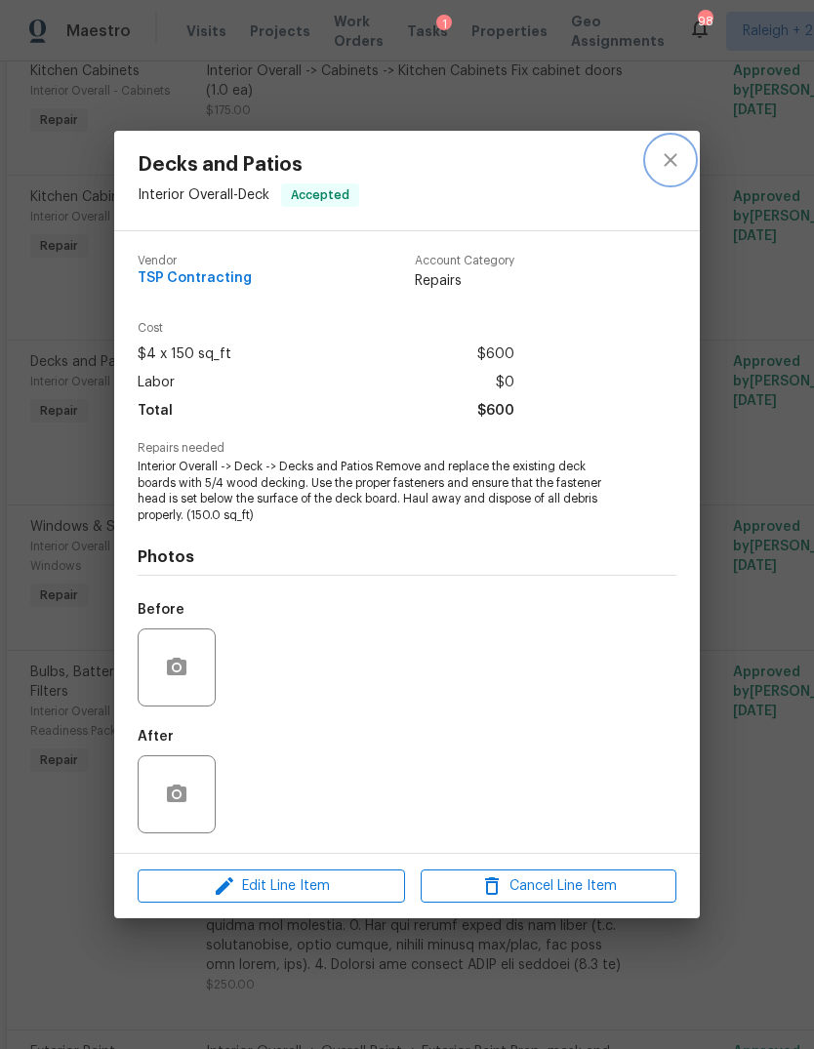
click at [669, 168] on icon "close" at bounding box center [670, 159] width 23 height 23
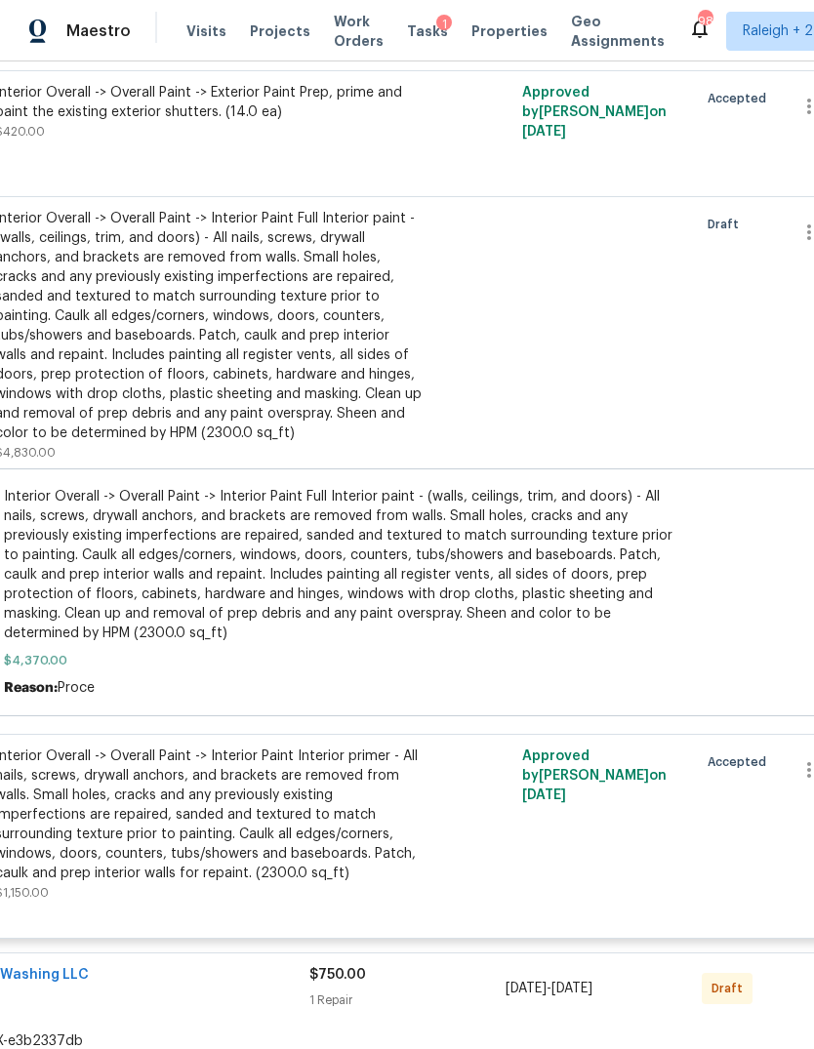
scroll to position [1937, 197]
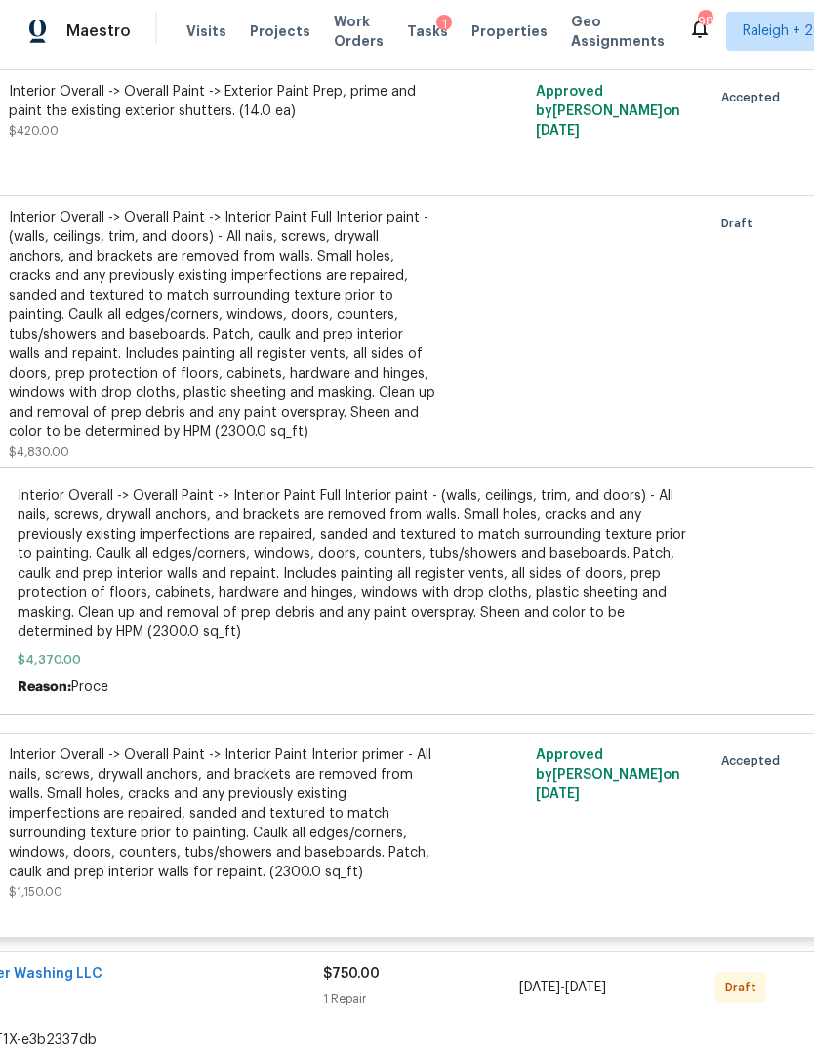
click at [635, 512] on span "Interior Overall -> Overall Paint -> Interior Paint Full Interior paint - (wall…" at bounding box center [355, 564] width 675 height 156
click at [451, 493] on span "Interior Overall -> Overall Paint -> Interior Paint Full Interior paint - (wall…" at bounding box center [355, 564] width 675 height 156
click at [133, 521] on span "Interior Overall -> Overall Paint -> Interior Paint Full Interior paint - (wall…" at bounding box center [355, 564] width 675 height 156
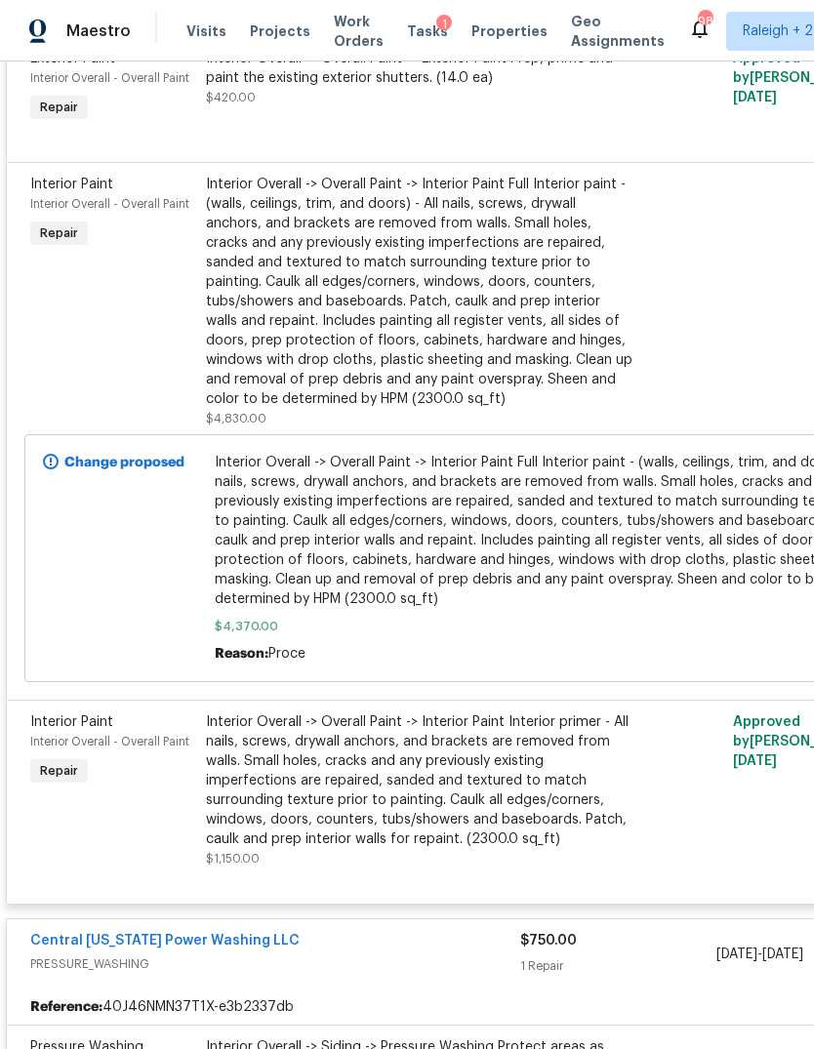
scroll to position [1967, 0]
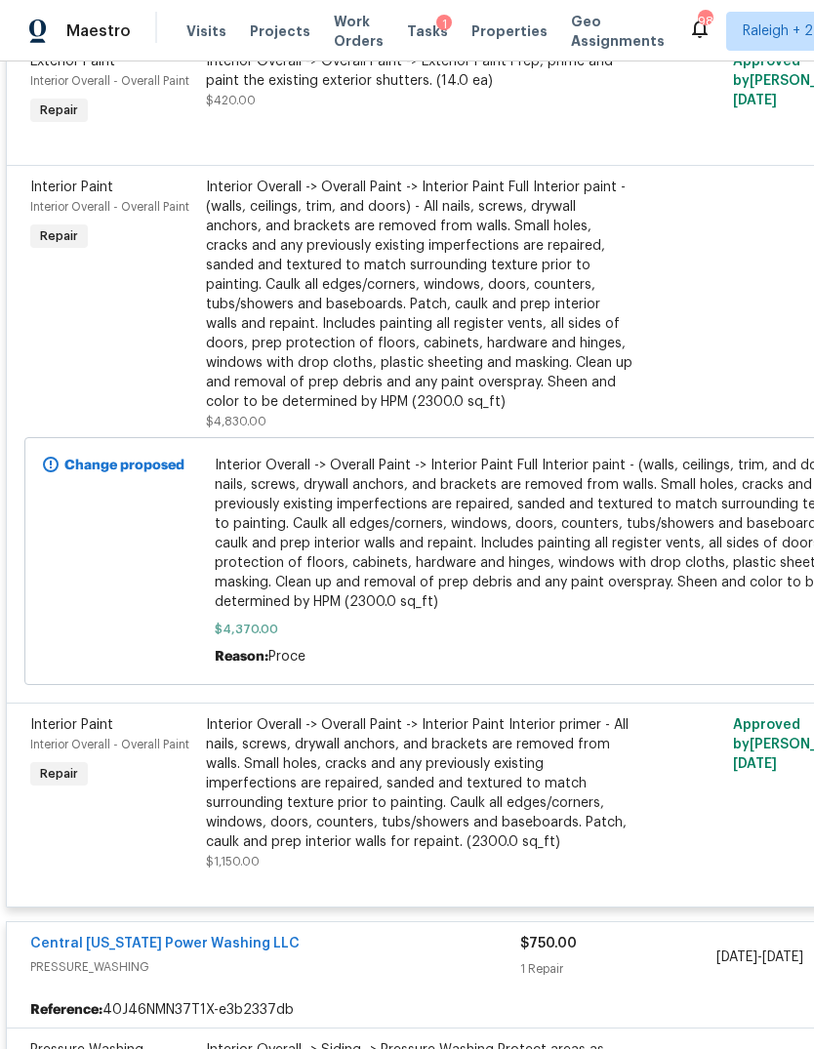
click at [504, 479] on span "Interior Overall -> Overall Paint -> Interior Paint Full Interior paint - (wall…" at bounding box center [552, 534] width 675 height 156
click at [501, 456] on span "Interior Overall -> Overall Paint -> Interior Paint Full Interior paint - (wall…" at bounding box center [552, 534] width 675 height 156
click at [499, 222] on div "Interior Overall -> Overall Paint -> Interior Paint Full Interior paint - (wall…" at bounding box center [420, 295] width 428 height 234
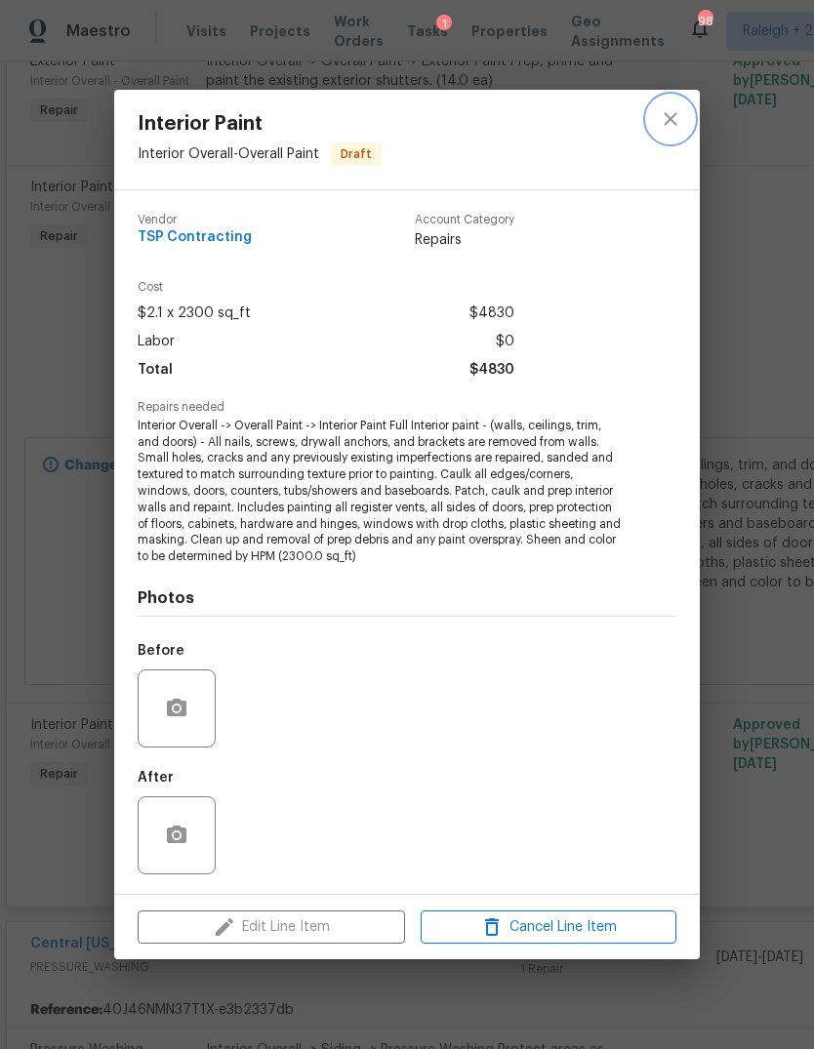
click at [667, 122] on icon "close" at bounding box center [670, 118] width 23 height 23
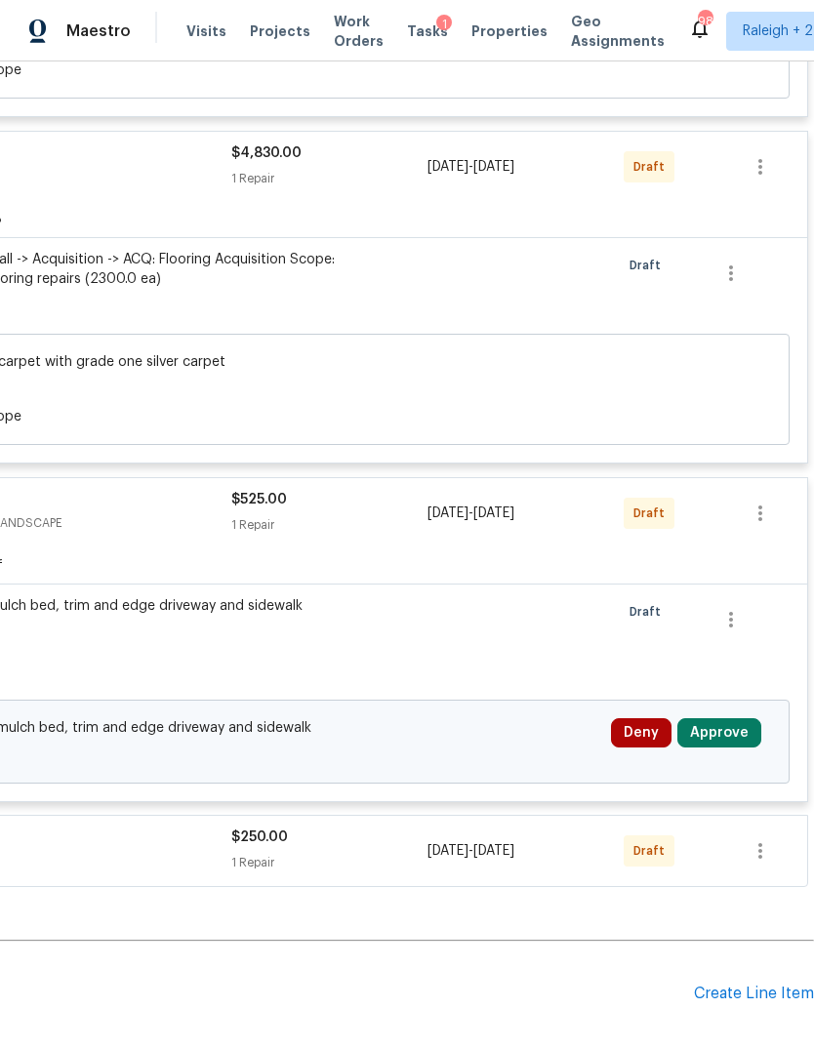
scroll to position [3163, 289]
click at [736, 718] on button "Approve" at bounding box center [719, 732] width 84 height 29
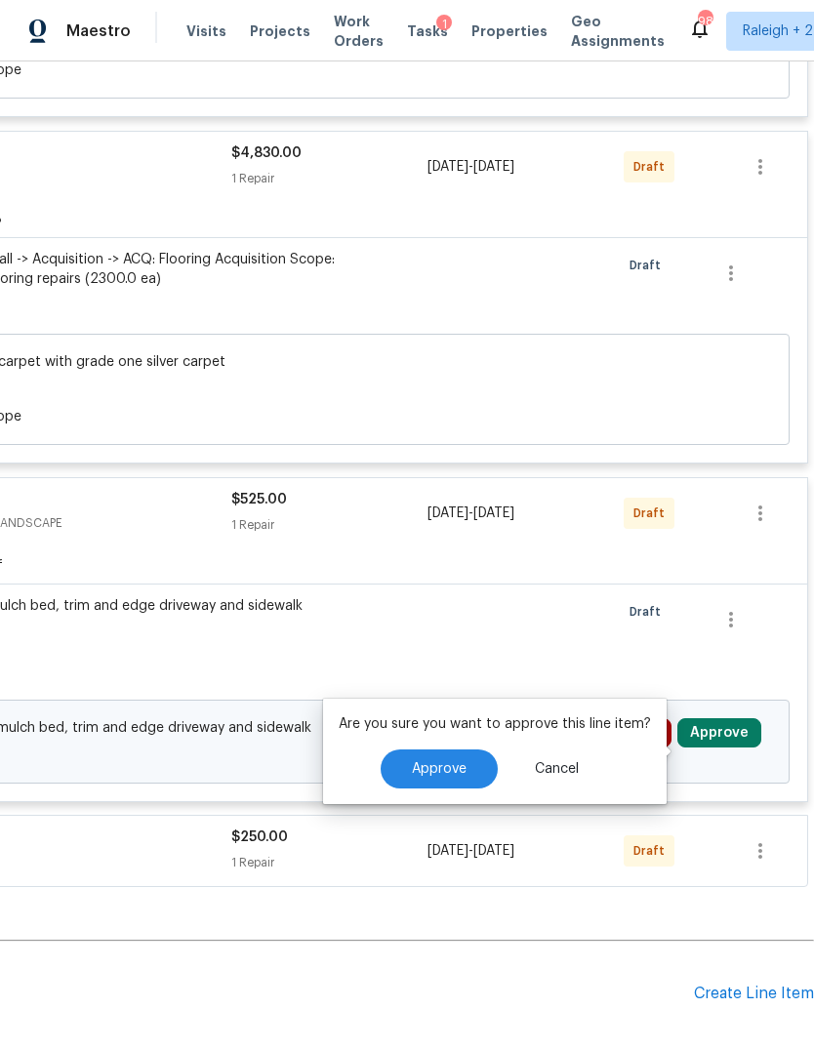
click at [452, 762] on span "Approve" at bounding box center [439, 769] width 55 height 15
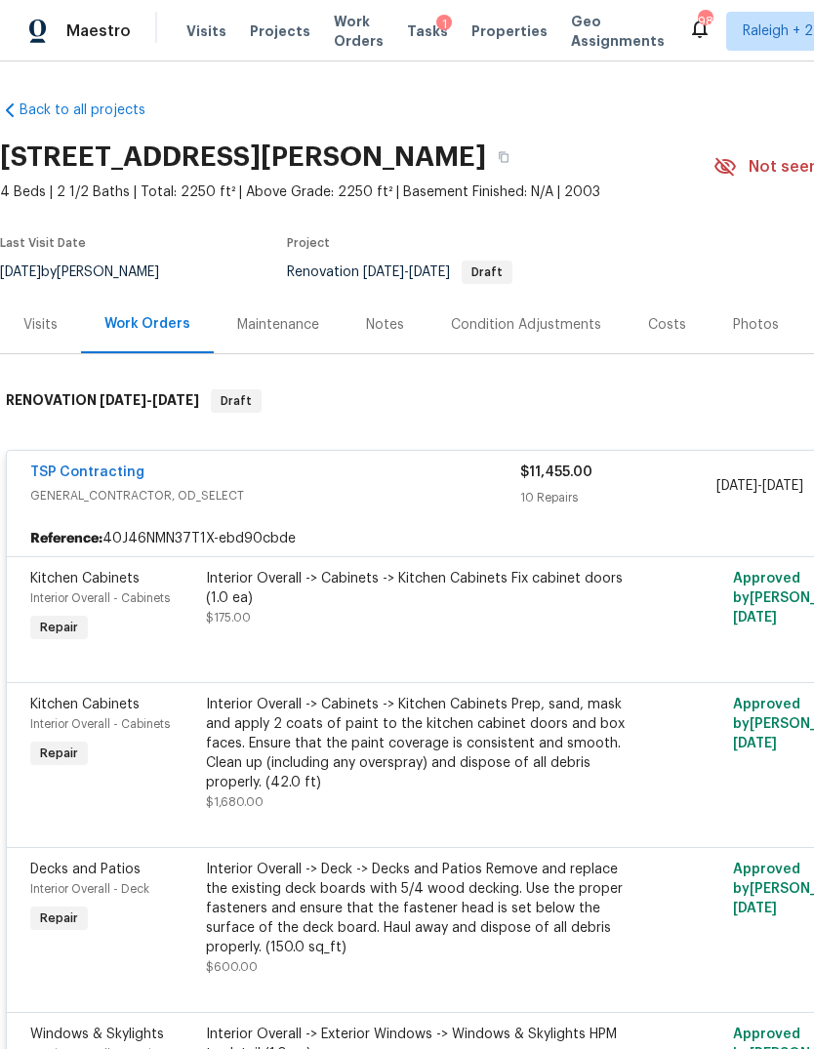
scroll to position [0, 0]
click at [407, 39] on div "Tasks 1" at bounding box center [427, 31] width 41 height 20
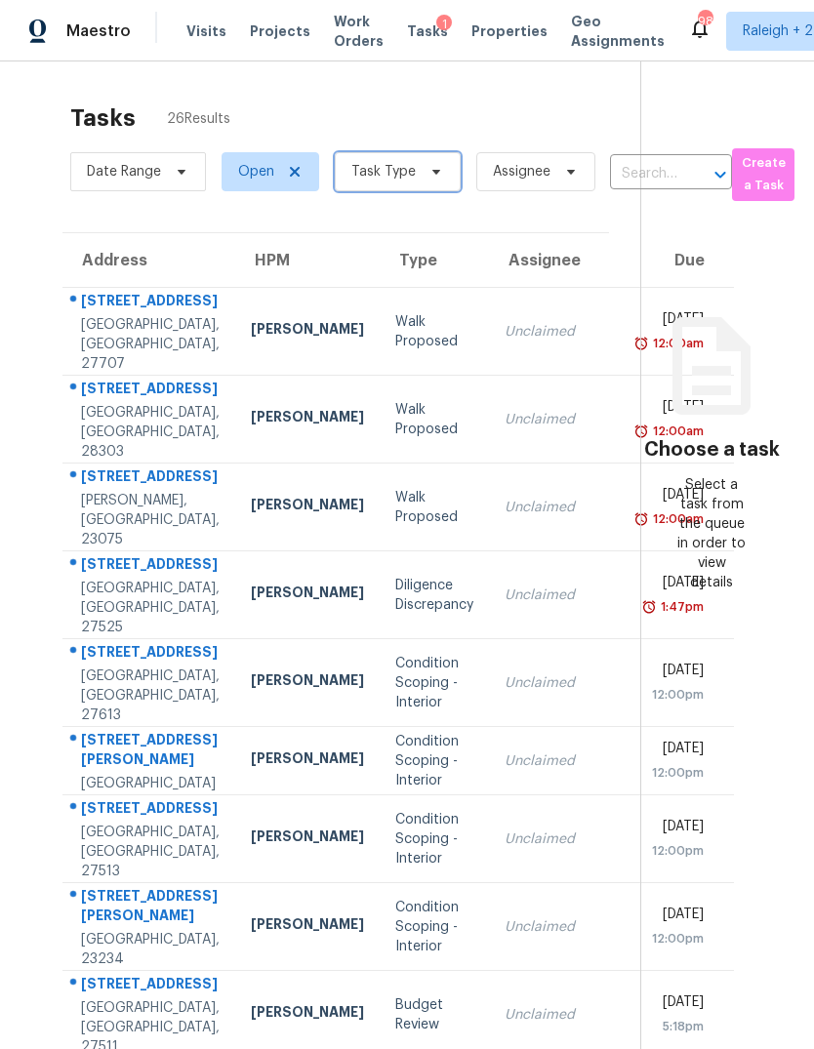
click at [429, 169] on icon at bounding box center [437, 172] width 16 height 16
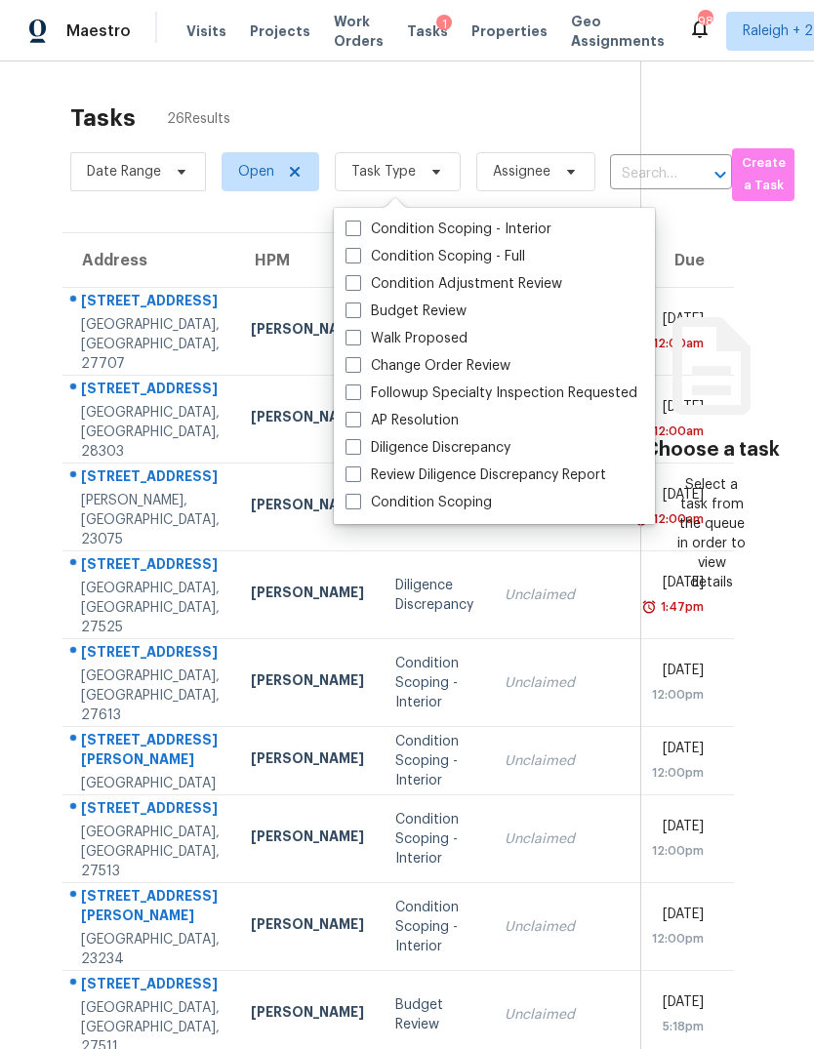
click at [350, 280] on span at bounding box center [354, 283] width 16 height 16
click at [350, 280] on input "Condition Adjustment Review" at bounding box center [352, 280] width 13 height 13
checkbox input "true"
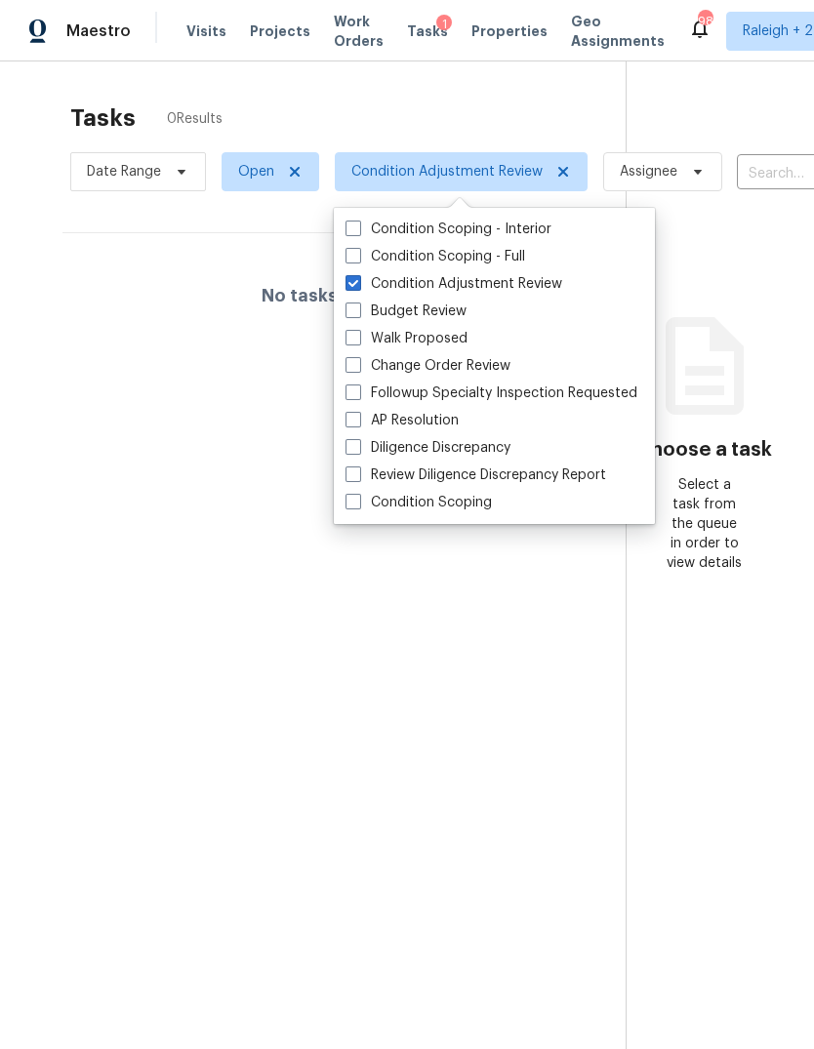
click at [347, 313] on span at bounding box center [354, 311] width 16 height 16
click at [347, 313] on input "Budget Review" at bounding box center [352, 308] width 13 height 13
checkbox input "true"
click at [350, 367] on span at bounding box center [354, 365] width 16 height 16
click at [350, 367] on input "Change Order Review" at bounding box center [352, 362] width 13 height 13
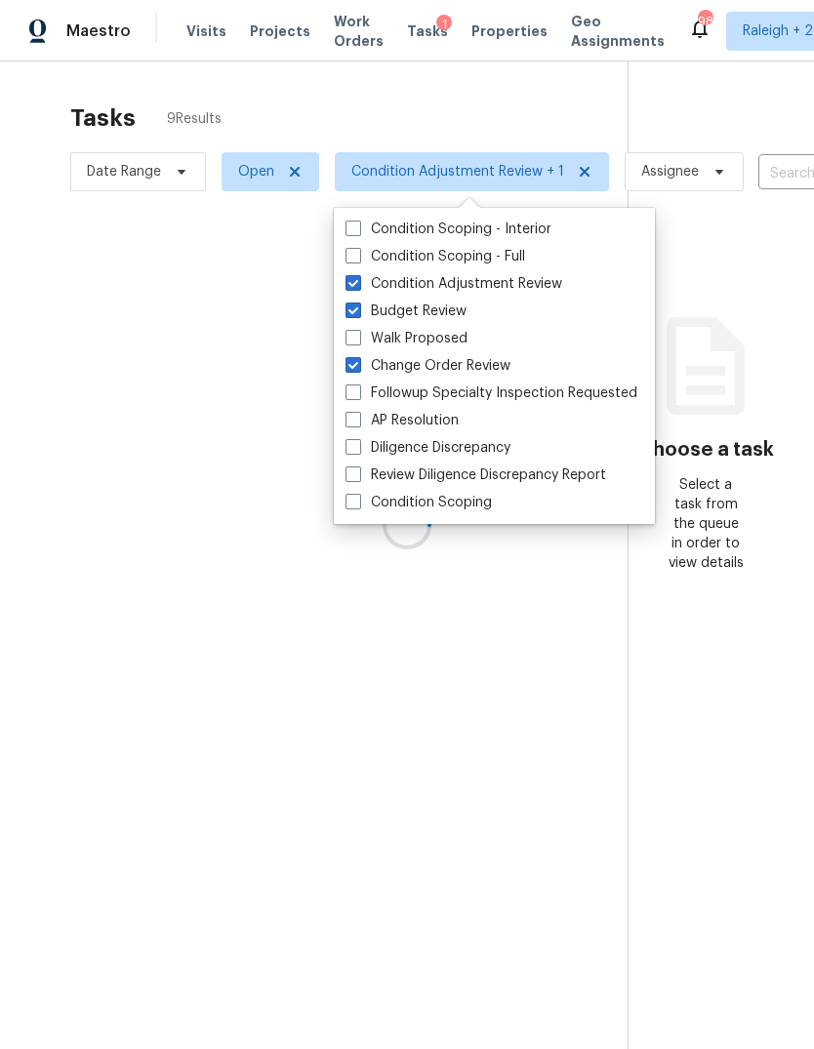
checkbox input "true"
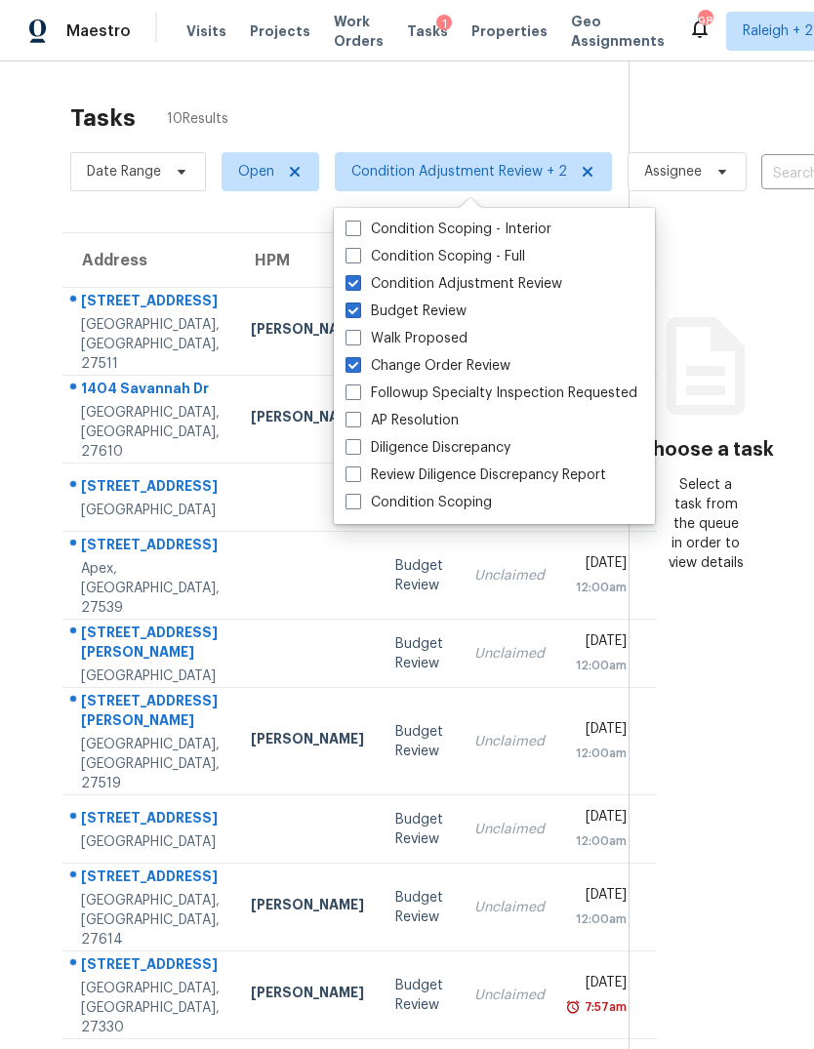
click at [353, 421] on span at bounding box center [354, 420] width 16 height 16
click at [353, 421] on input "AP Resolution" at bounding box center [352, 417] width 13 height 13
checkbox input "true"
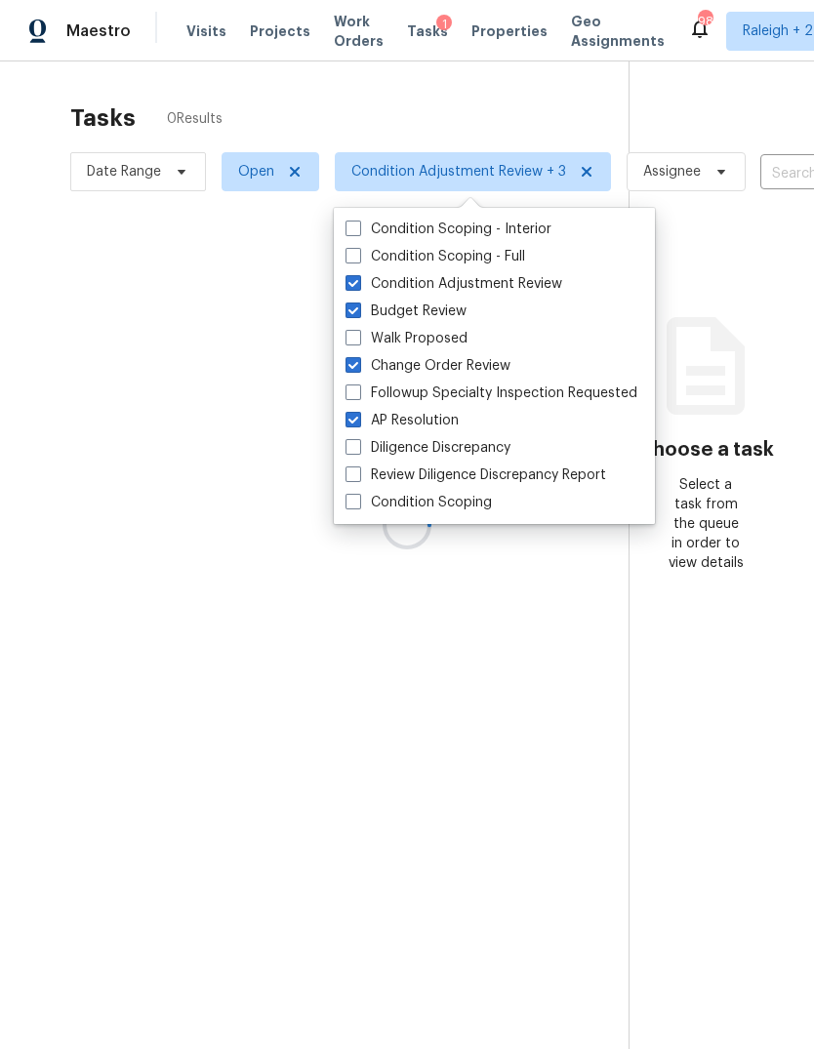
click at [357, 388] on span at bounding box center [354, 393] width 16 height 16
click at [357, 388] on input "Followup Specialty Inspection Requested" at bounding box center [352, 390] width 13 height 13
checkbox input "true"
click at [347, 451] on span at bounding box center [354, 447] width 16 height 16
click at [347, 451] on input "Diligence Discrepancy" at bounding box center [352, 444] width 13 height 13
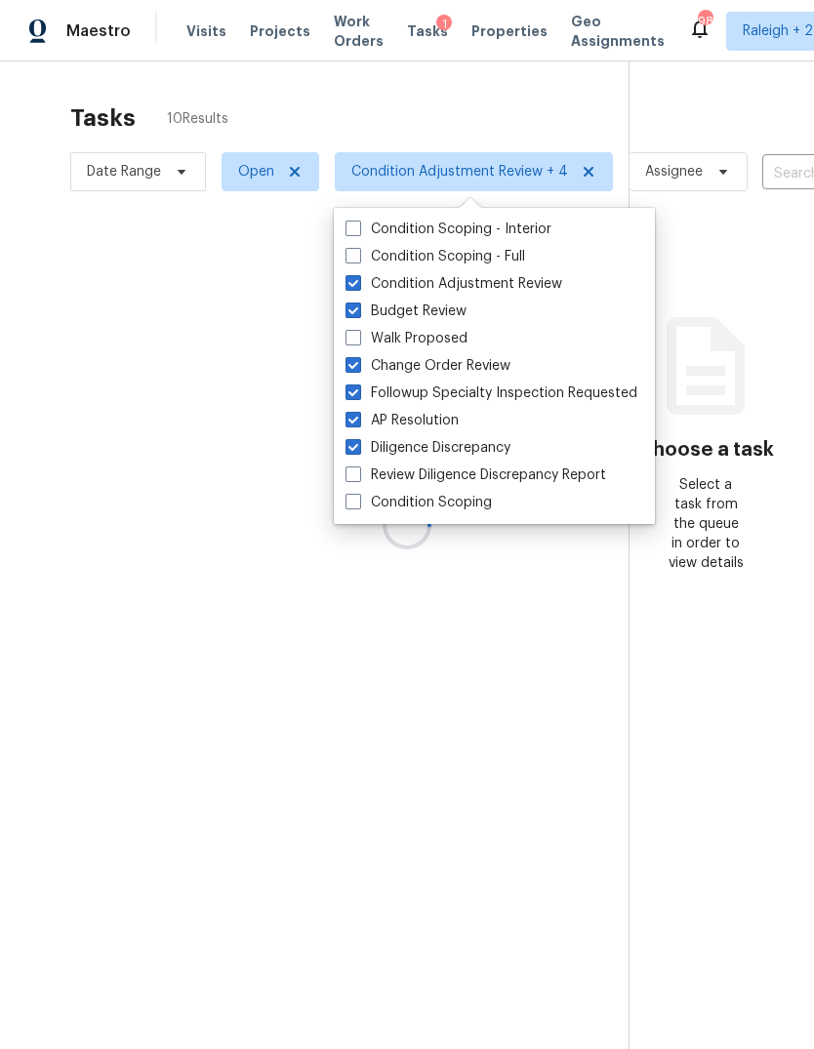
checkbox input "true"
click at [348, 476] on span at bounding box center [354, 475] width 16 height 16
click at [348, 476] on input "Review Diligence Discrepancy Report" at bounding box center [352, 472] width 13 height 13
checkbox input "true"
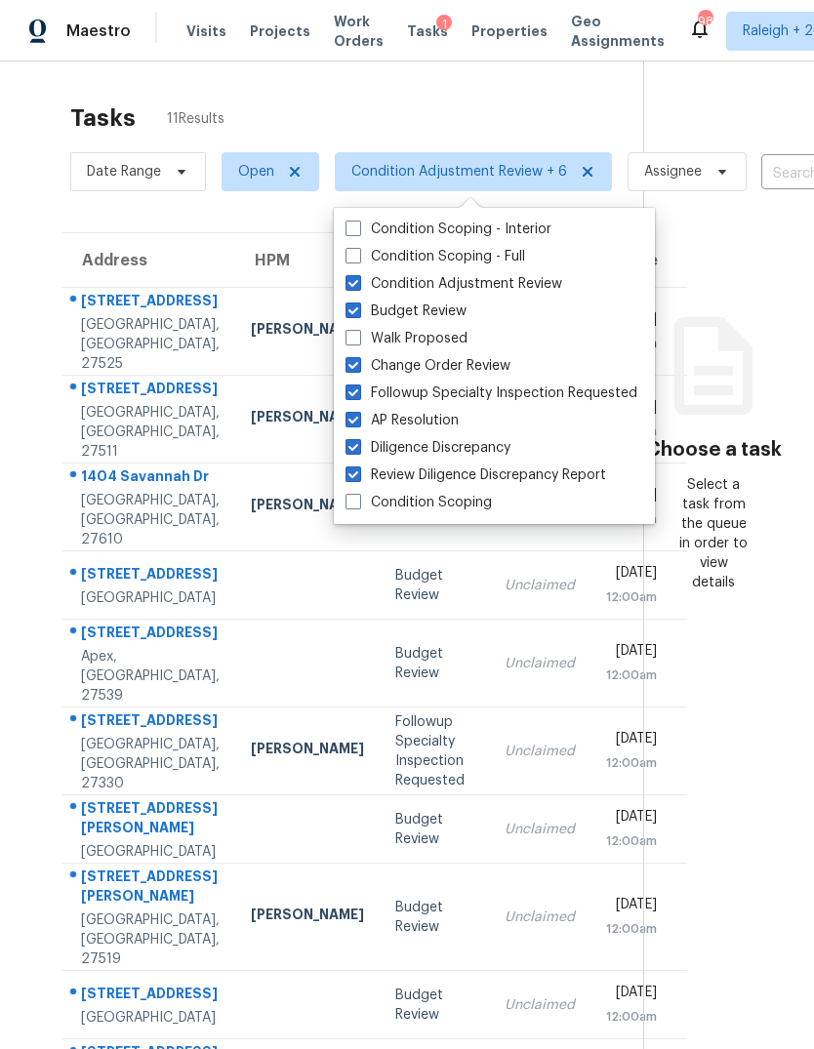
click at [542, 90] on div "Tasks 11 Results Date Range Open Condition Adjustment Review + 6 Assignee ​ Cre…" at bounding box center [407, 620] width 814 height 1118
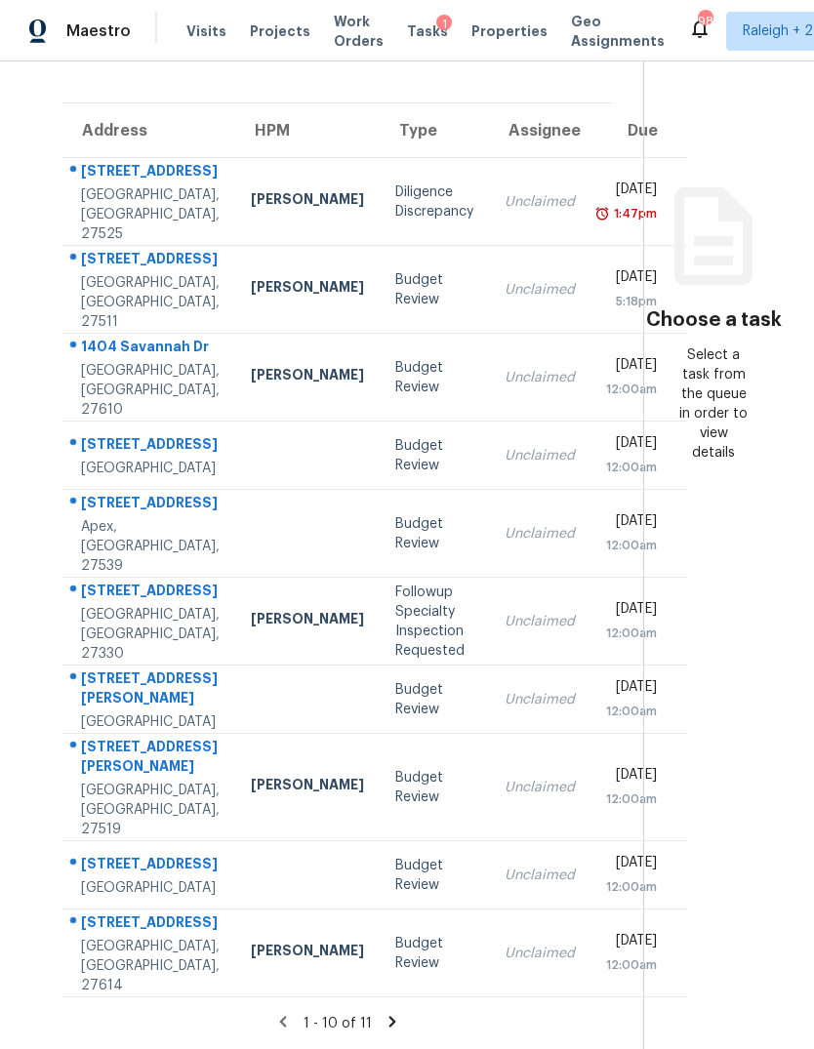
scroll to position [73, 0]
click at [384, 1024] on icon at bounding box center [393, 1022] width 18 height 18
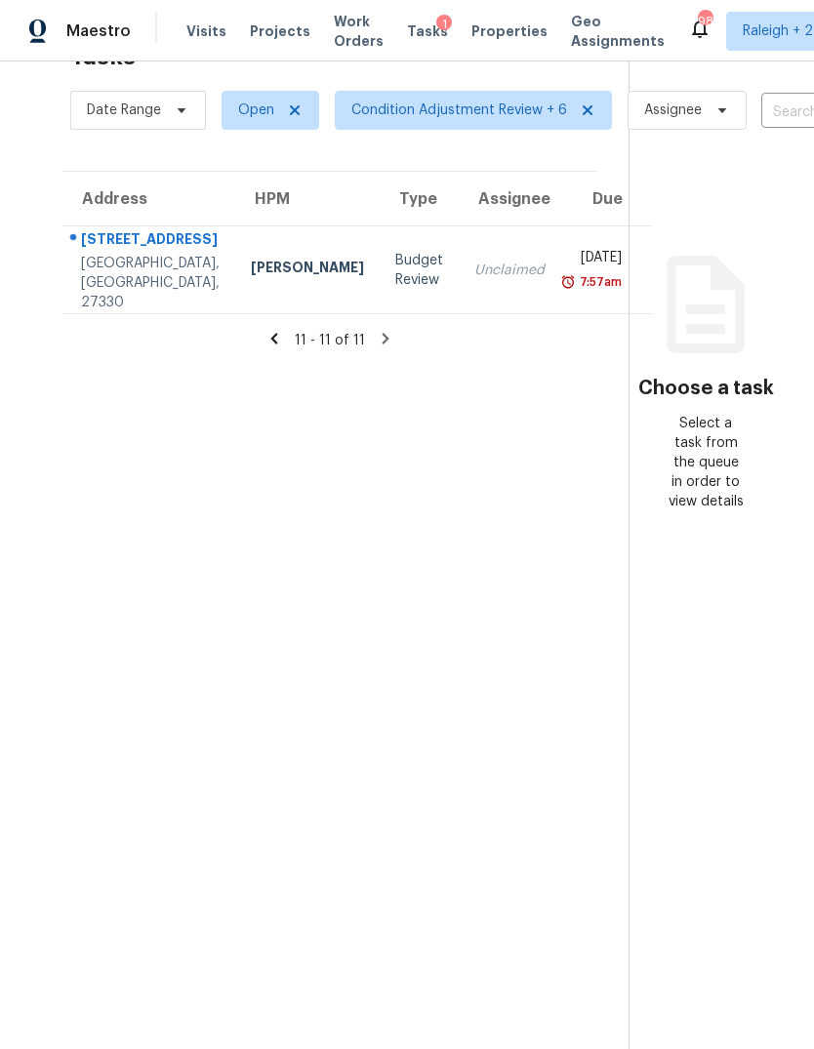
click at [482, 226] on td "Unclaimed" at bounding box center [510, 270] width 102 height 88
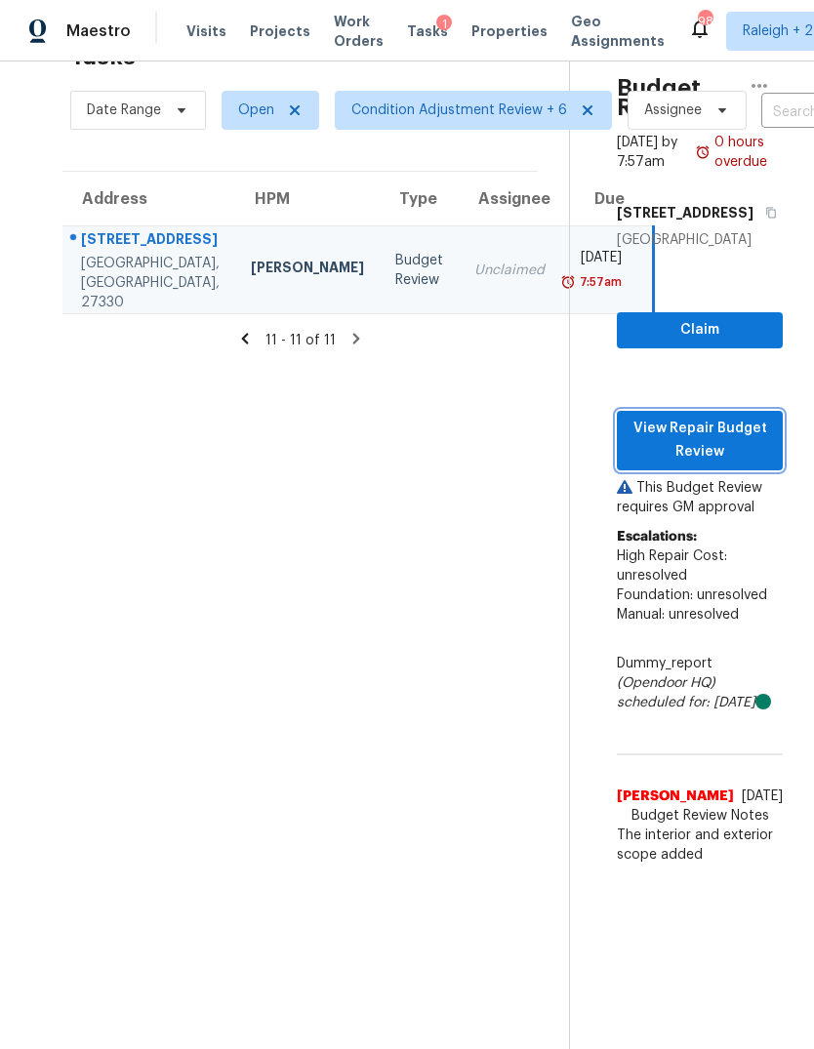
click at [753, 417] on span "View Repair Budget Review" at bounding box center [700, 441] width 135 height 48
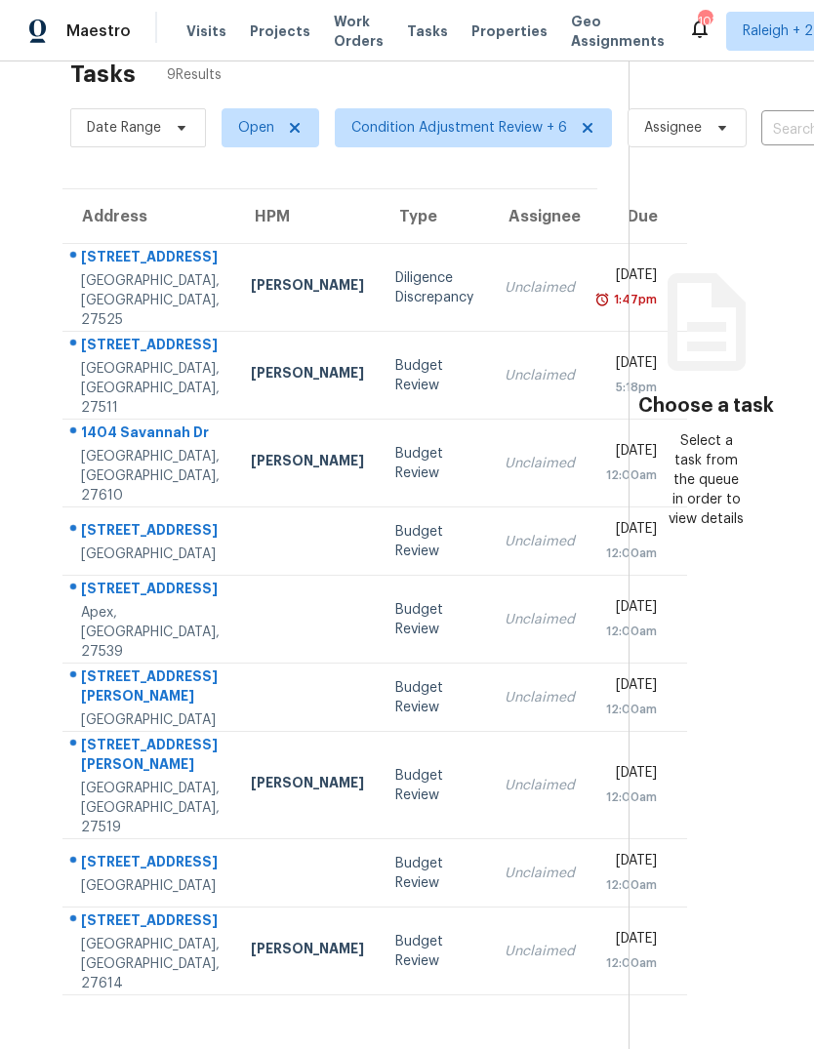
scroll to position [43, 0]
click at [505, 367] on div "Unclaimed" at bounding box center [540, 377] width 70 height 20
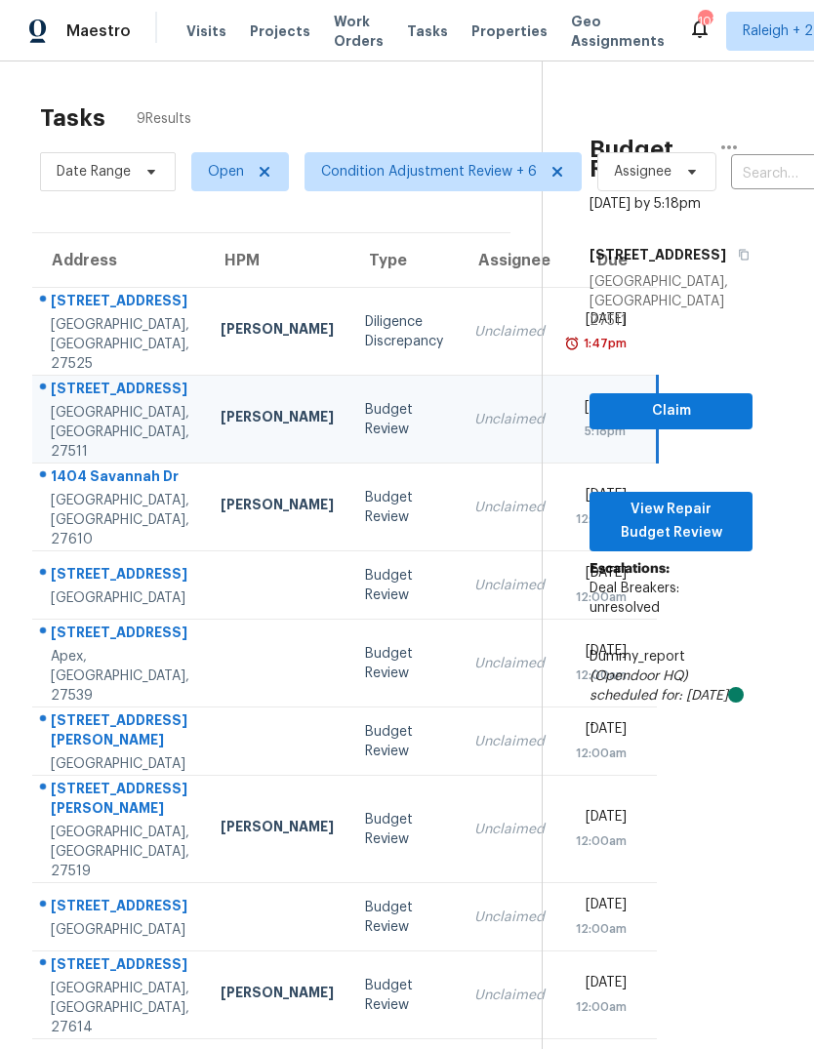
scroll to position [0, 31]
click at [705, 498] on span "View Repair Budget Review" at bounding box center [670, 522] width 132 height 48
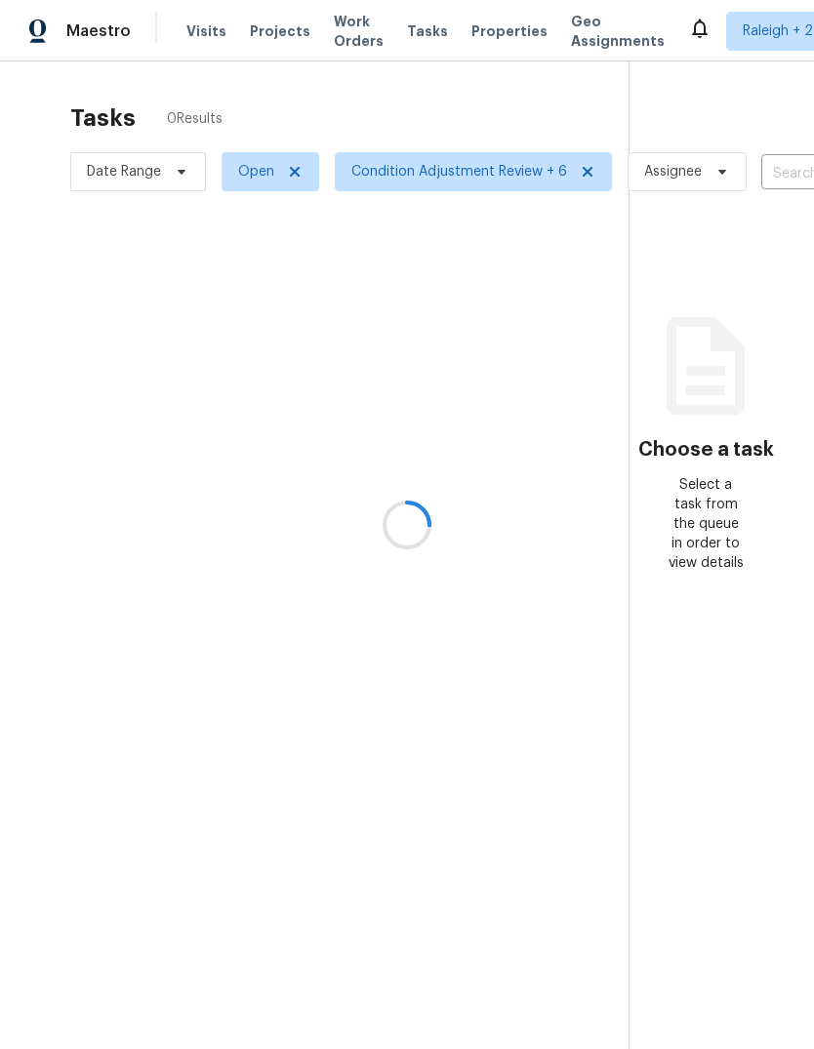
scroll to position [73, 0]
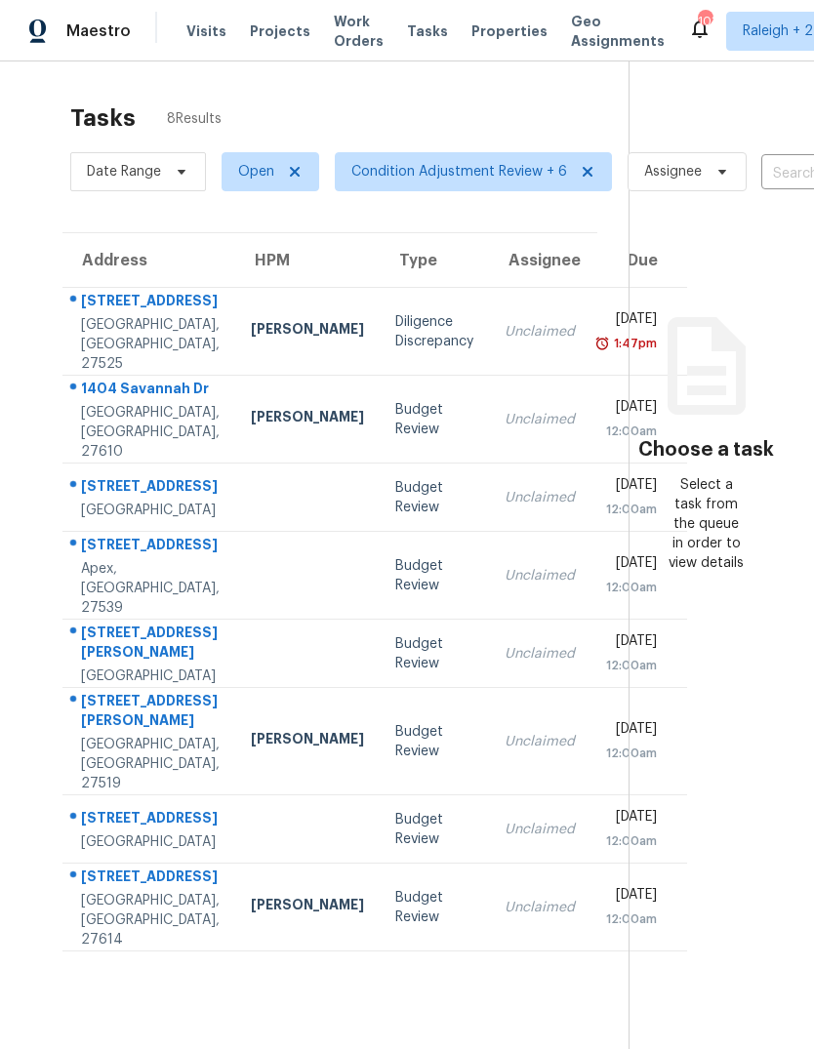
click at [251, 407] on div "Amanda Horton" at bounding box center [307, 419] width 113 height 24
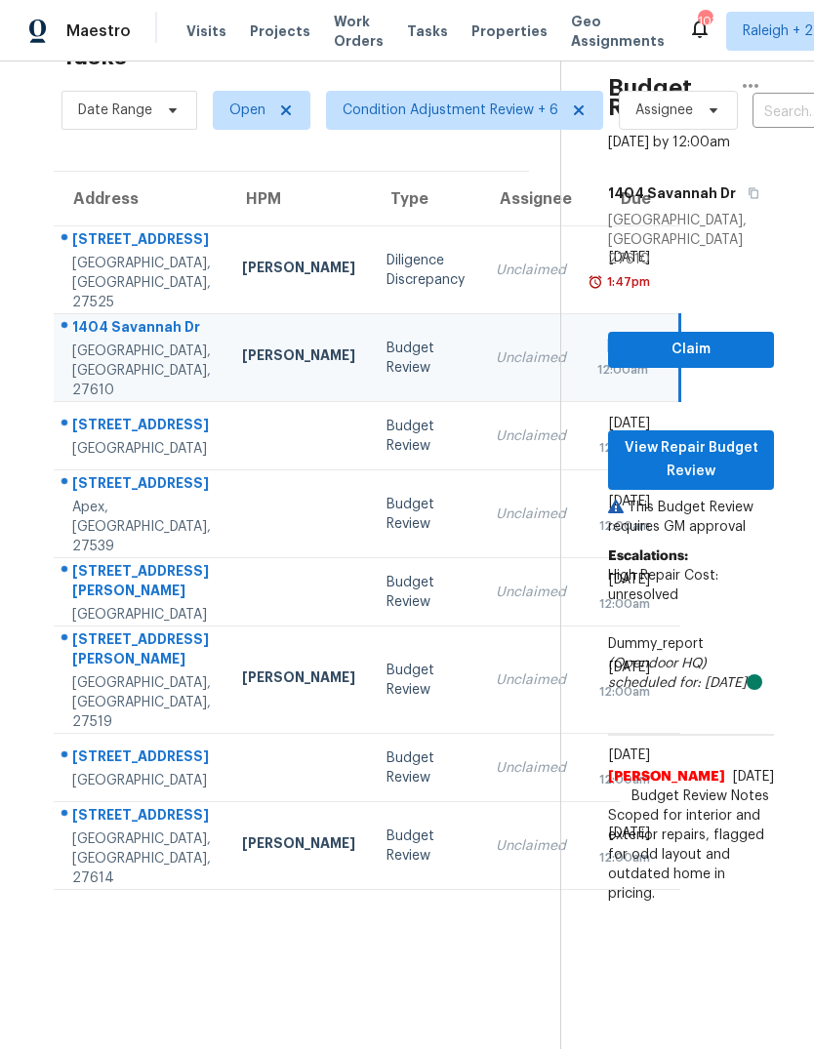
scroll to position [61, 9]
click at [722, 436] on span "View Repair Budget Review" at bounding box center [691, 460] width 135 height 48
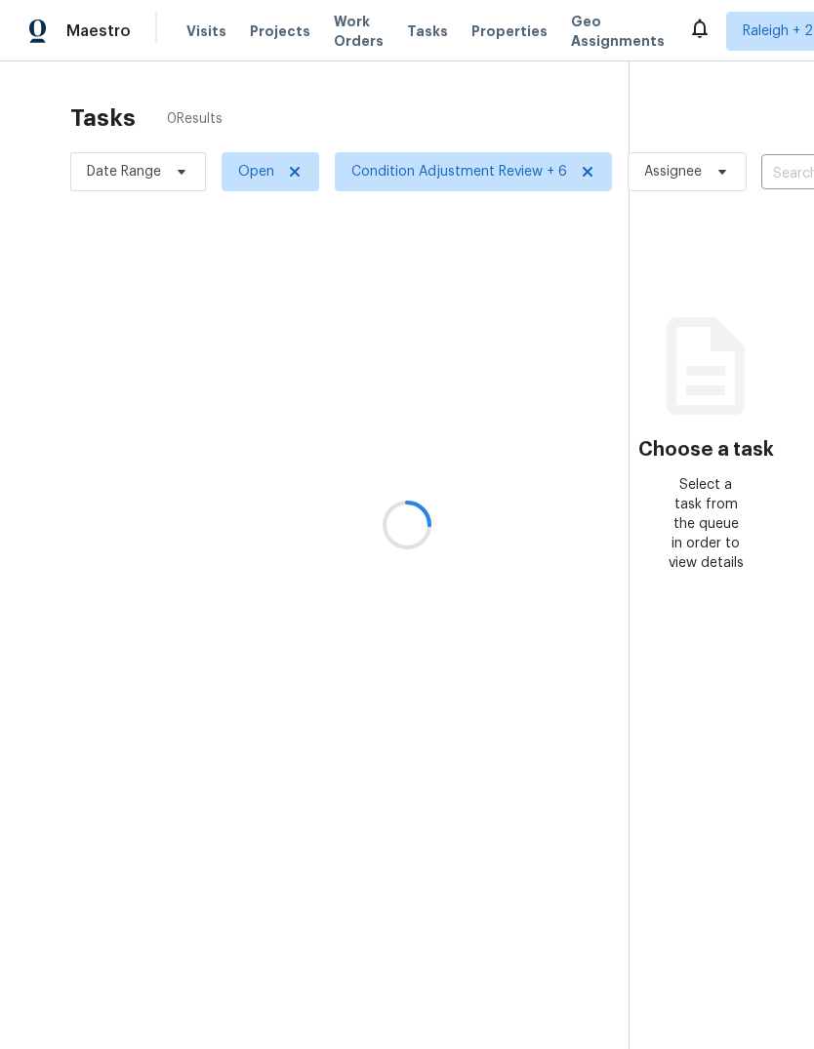
scroll to position [73, 0]
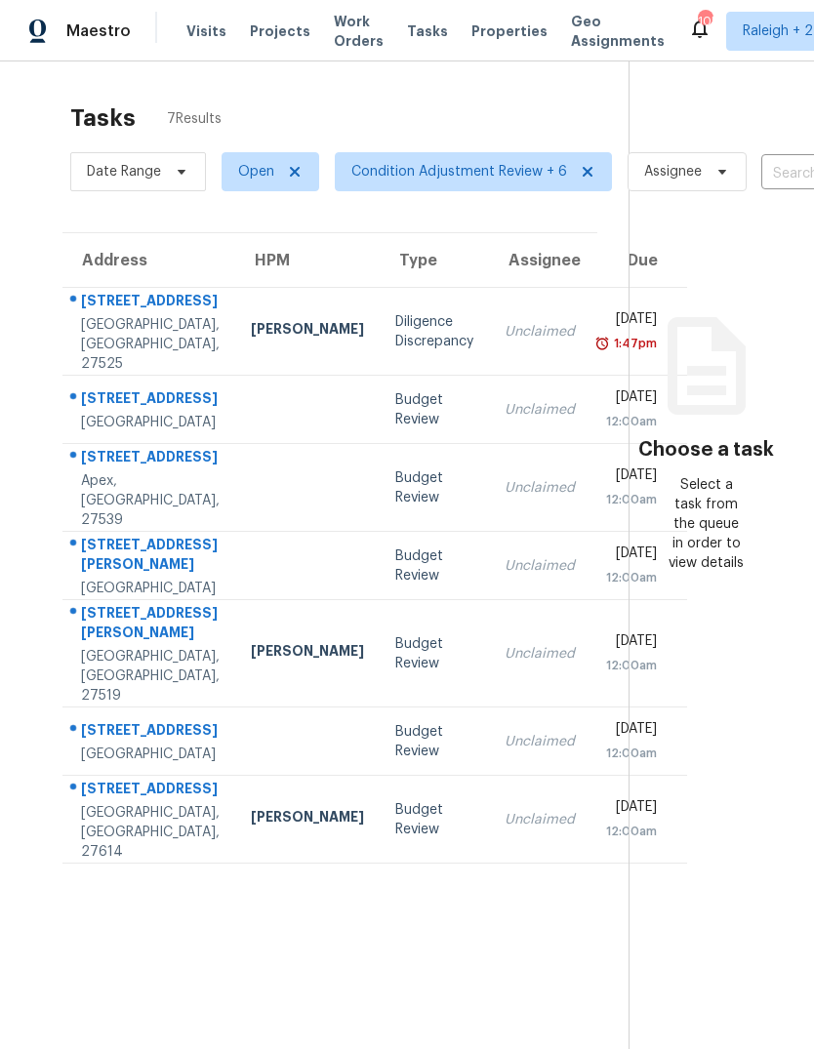
click at [505, 400] on div "Unclaimed" at bounding box center [540, 410] width 70 height 20
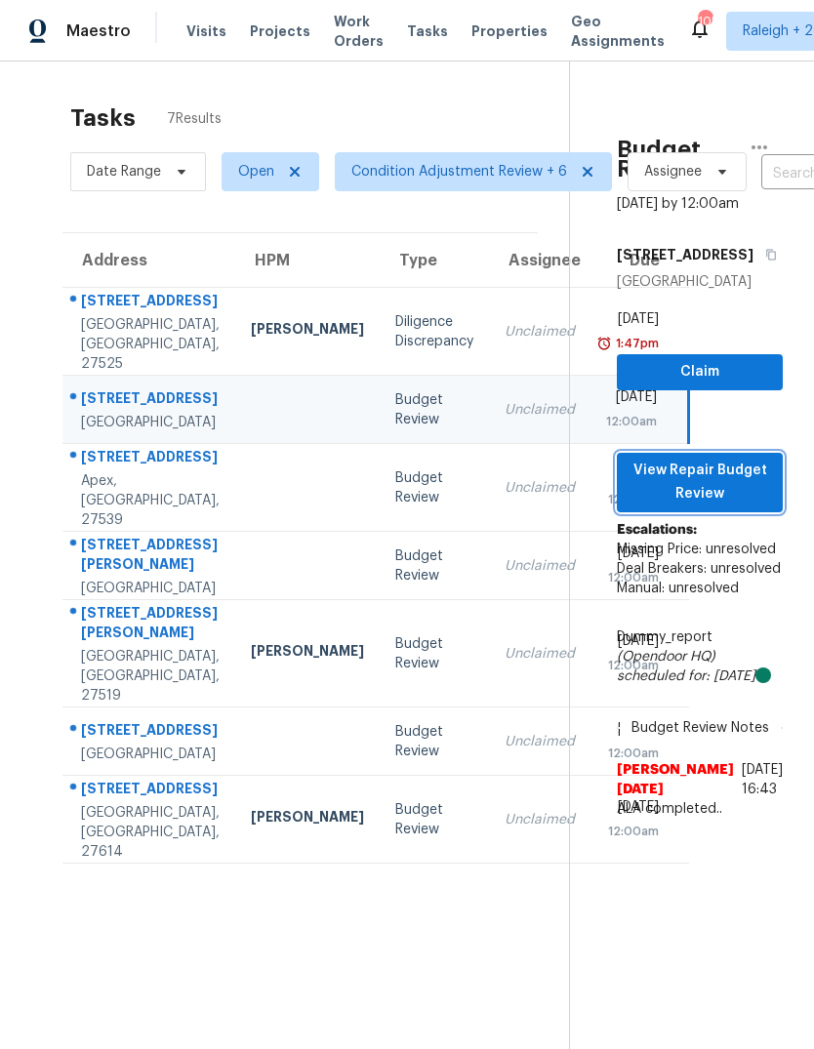
click at [746, 474] on span "View Repair Budget Review" at bounding box center [700, 483] width 135 height 48
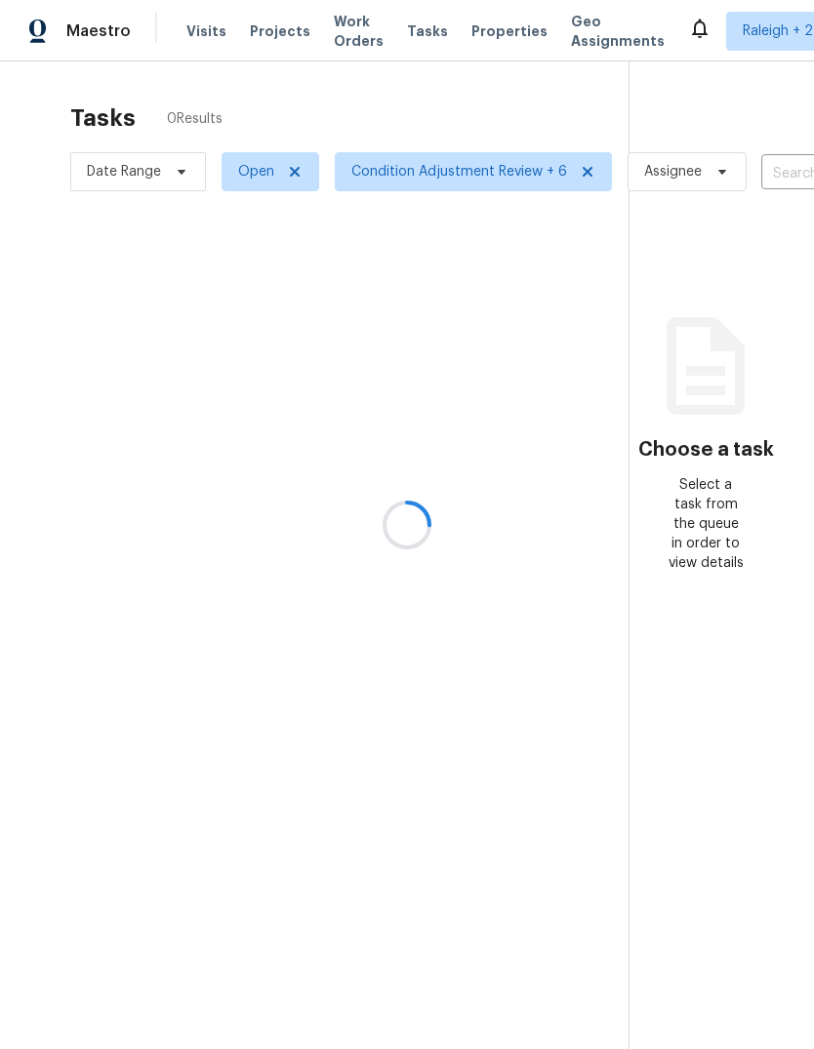
scroll to position [73, 0]
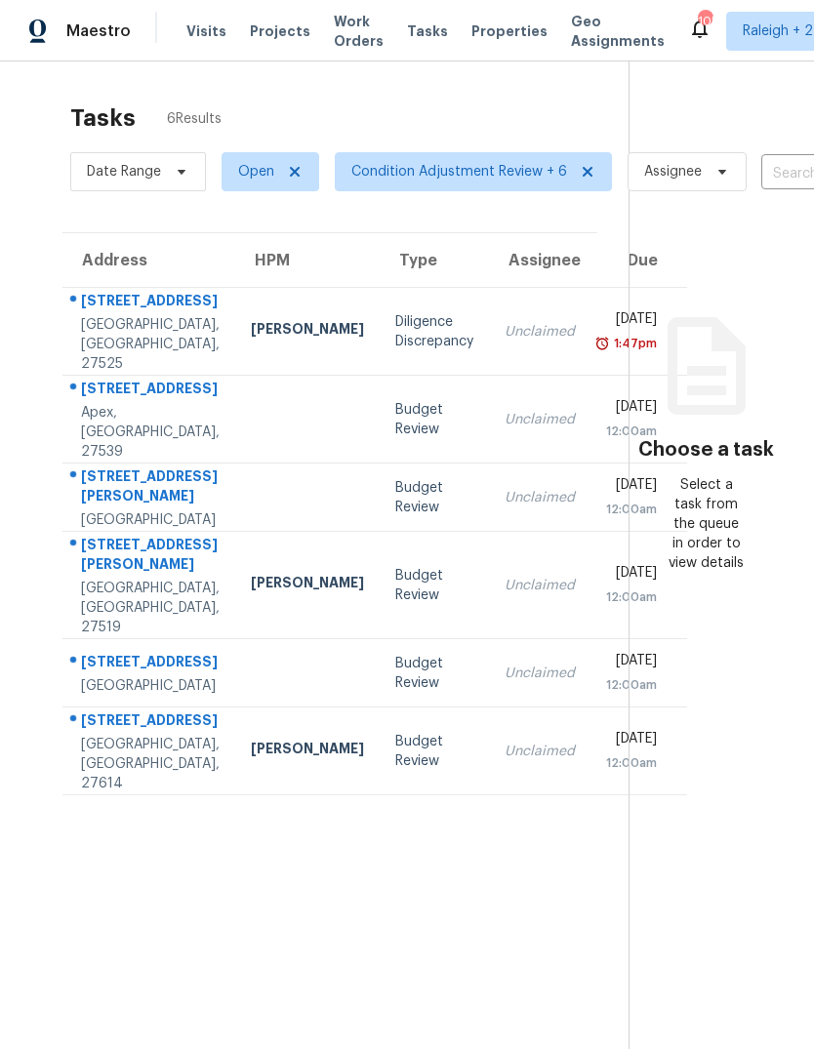
click at [502, 376] on td "Unclaimed" at bounding box center [540, 420] width 102 height 88
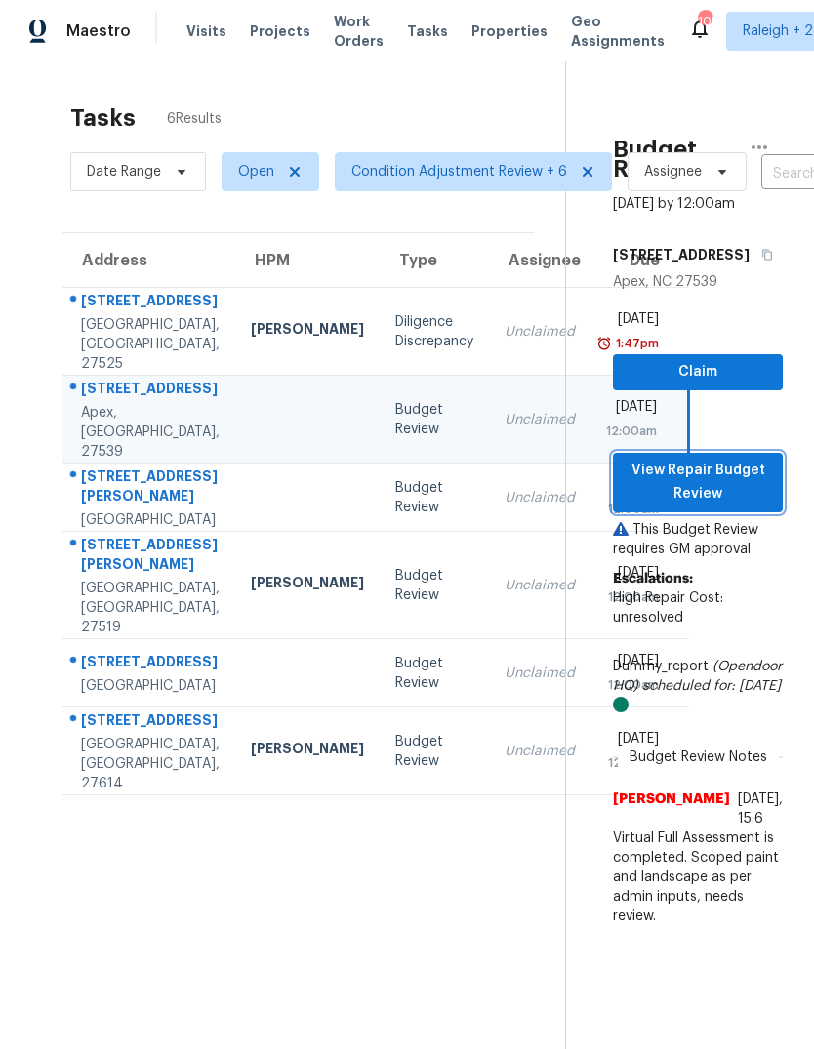
click at [759, 459] on span "View Repair Budget Review" at bounding box center [698, 483] width 139 height 48
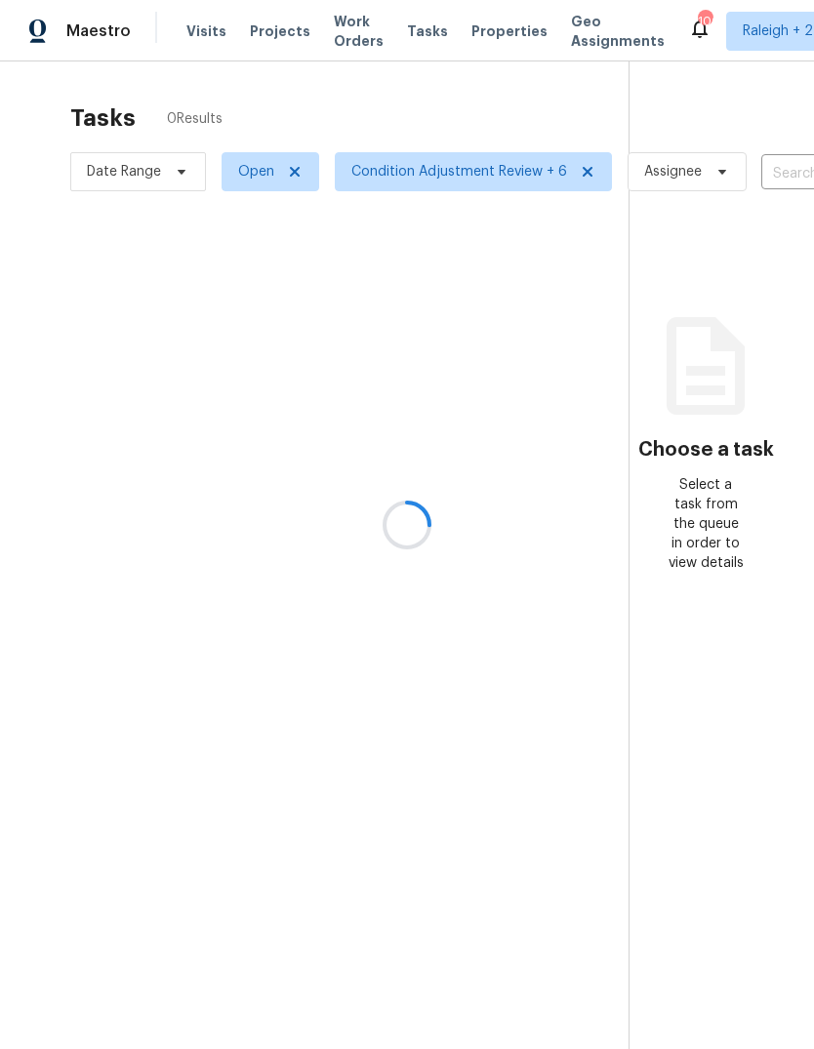
scroll to position [73, 0]
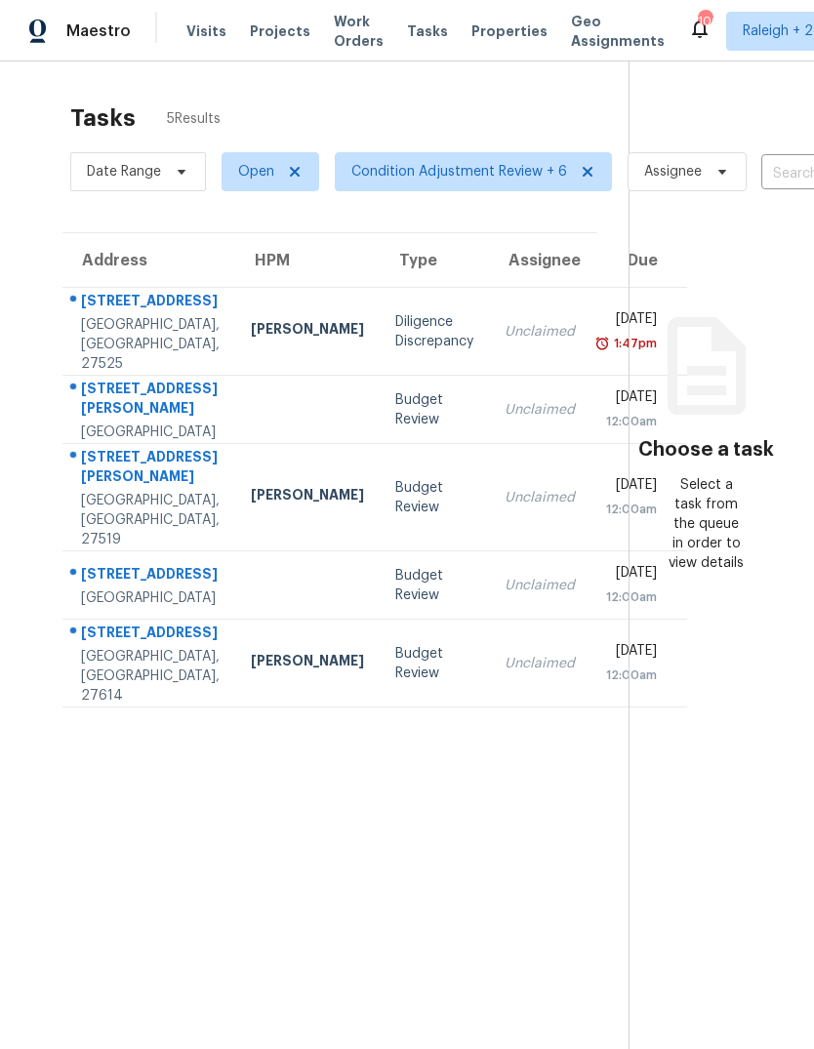
click at [495, 376] on td "Unclaimed" at bounding box center [540, 410] width 102 height 68
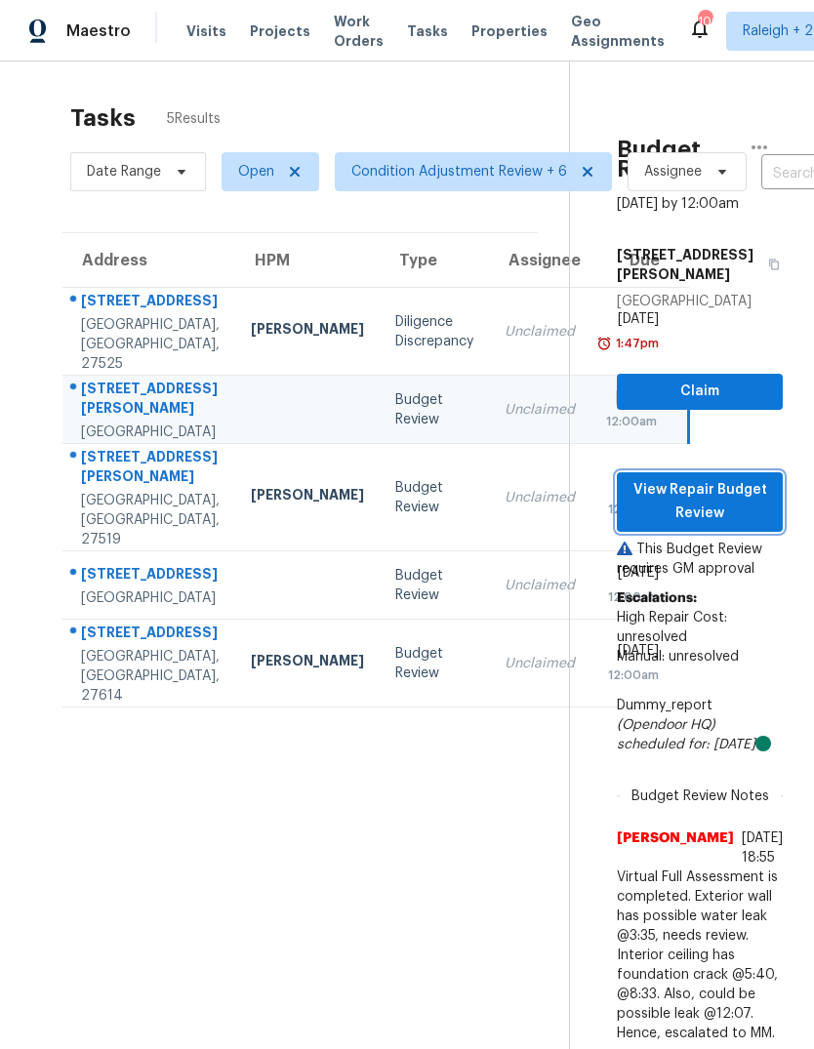
click at [741, 478] on span "View Repair Budget Review" at bounding box center [700, 502] width 135 height 48
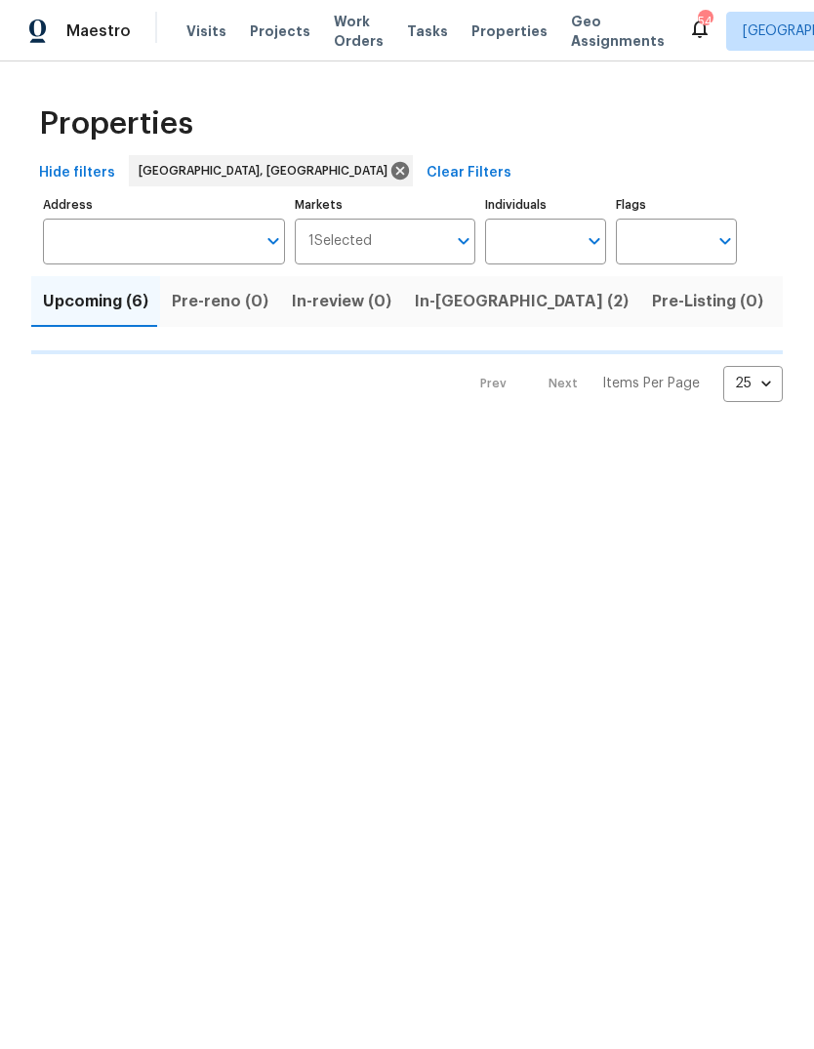
click at [477, 316] on button "In-[GEOGRAPHIC_DATA] (2)" at bounding box center [521, 301] width 237 height 51
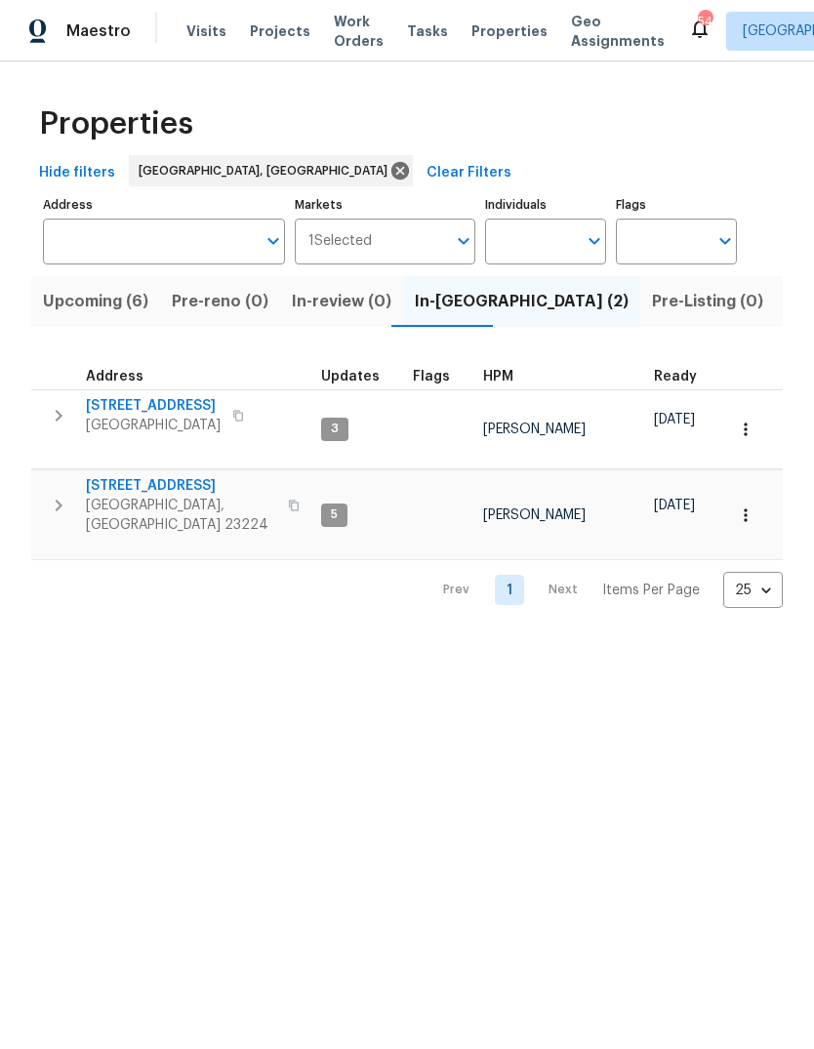
click at [107, 297] on span "Upcoming (6)" at bounding box center [95, 301] width 105 height 27
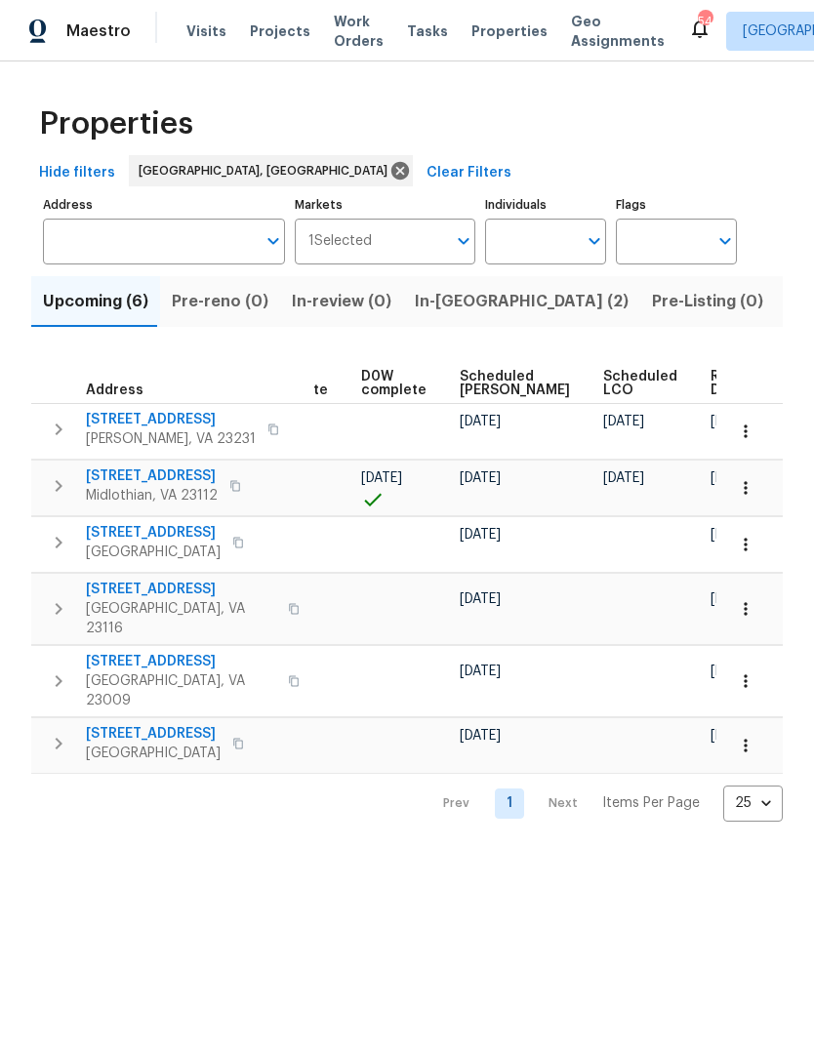
scroll to position [0, 491]
click at [712, 384] on span "Ready Date" at bounding box center [733, 383] width 43 height 27
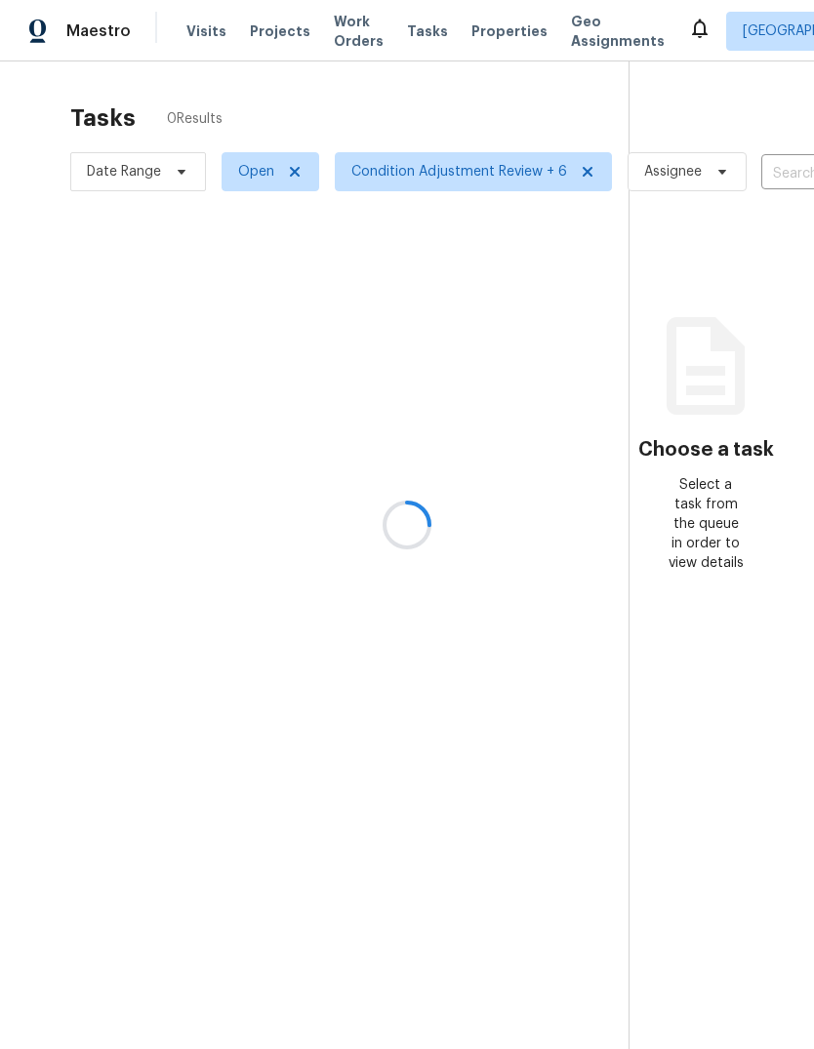
scroll to position [73, 0]
